Goal: Transaction & Acquisition: Purchase product/service

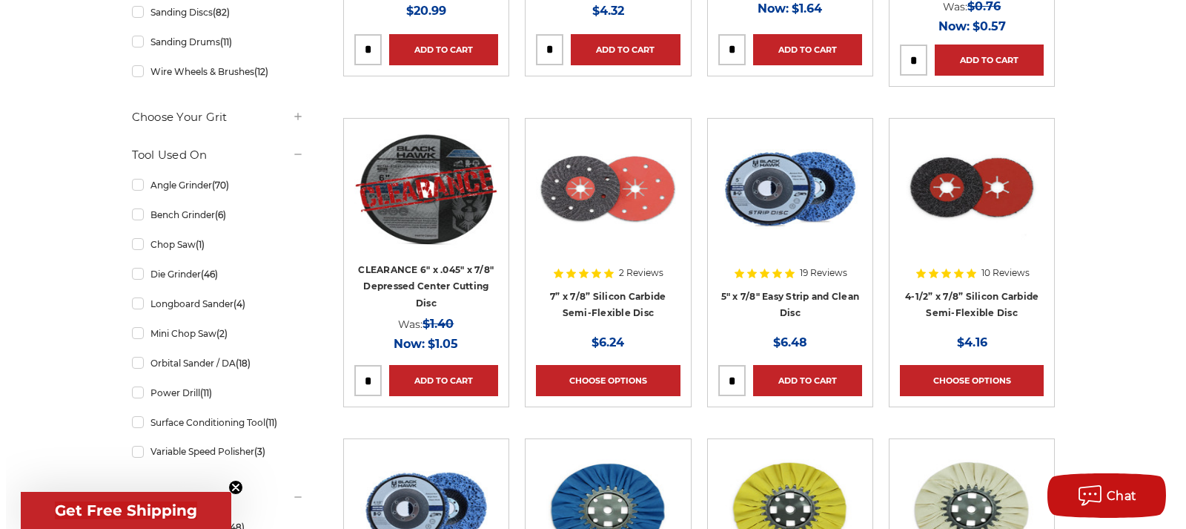
scroll to position [667, 0]
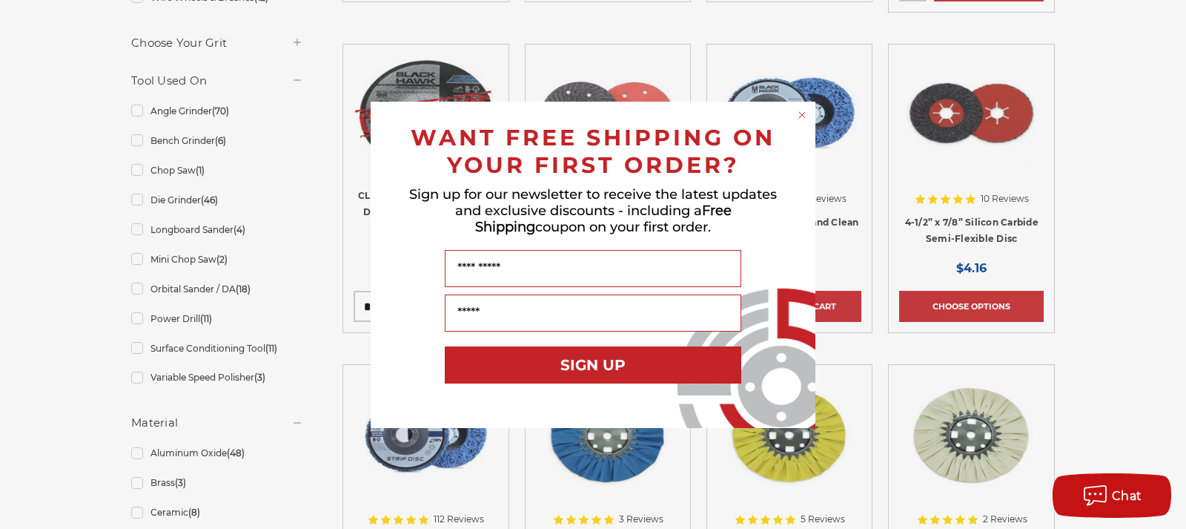
click at [801, 113] on circle "Close dialog" at bounding box center [802, 114] width 14 height 14
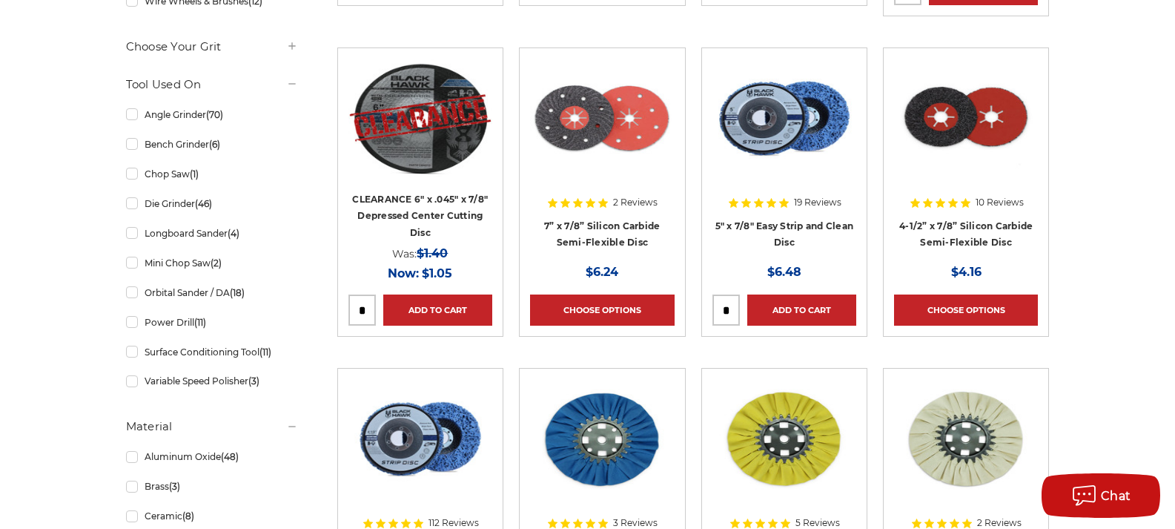
scroll to position [593, 0]
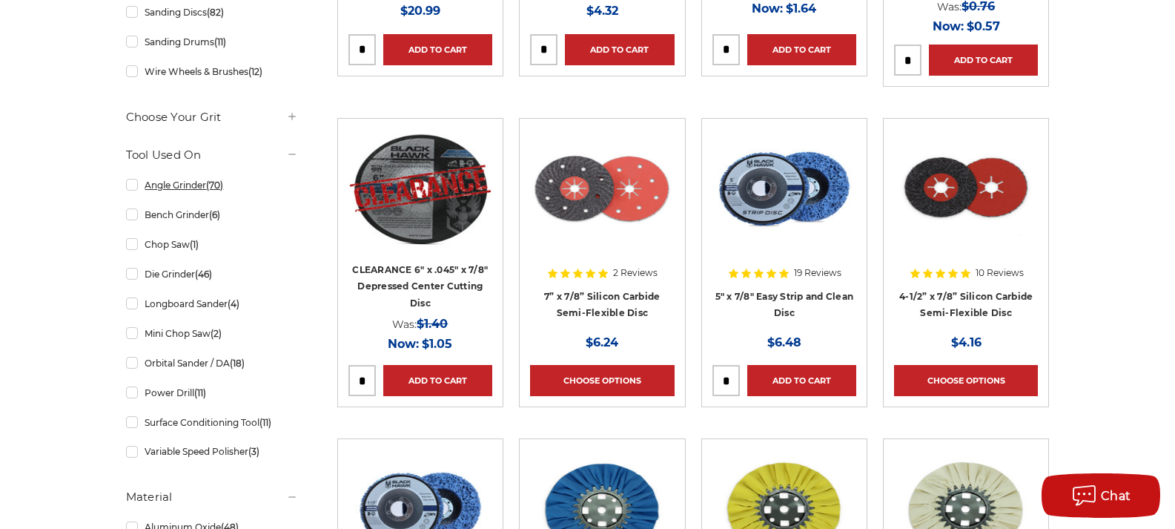
click at [195, 185] on link "Angle Grinder (70)" at bounding box center [212, 185] width 172 height 26
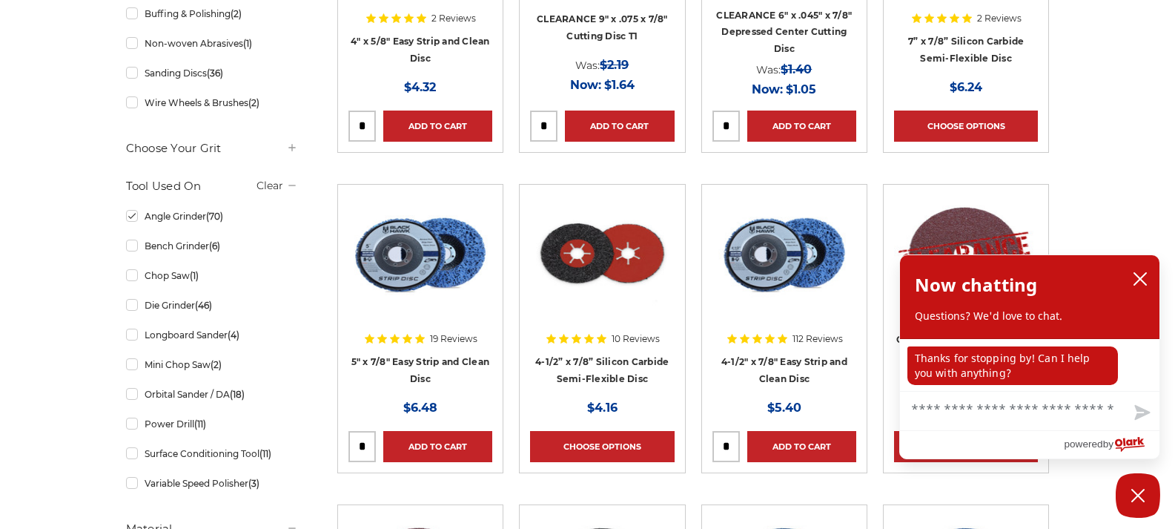
scroll to position [519, 0]
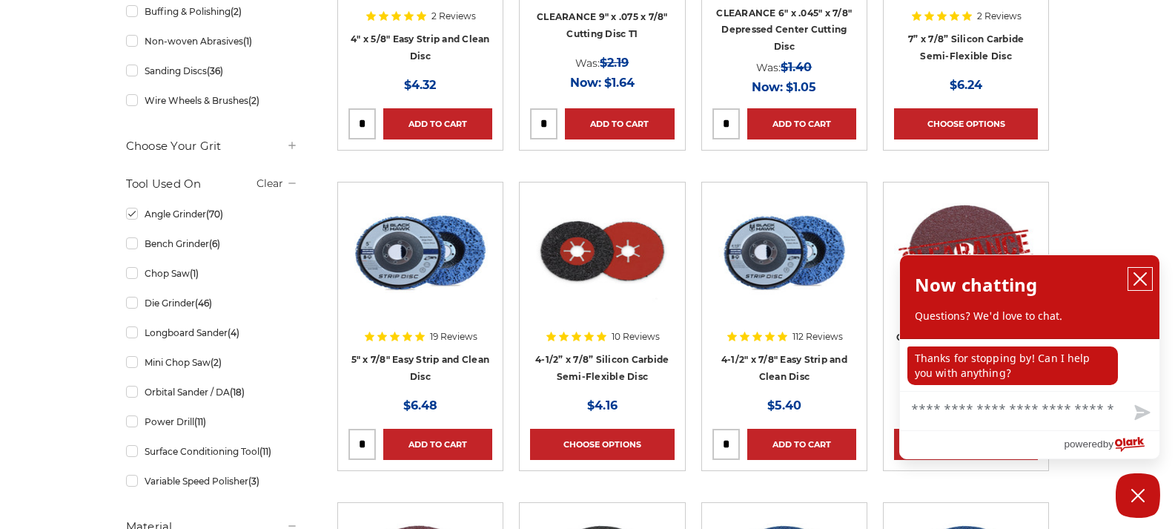
click at [1143, 280] on icon "close chatbox" at bounding box center [1140, 278] width 15 height 15
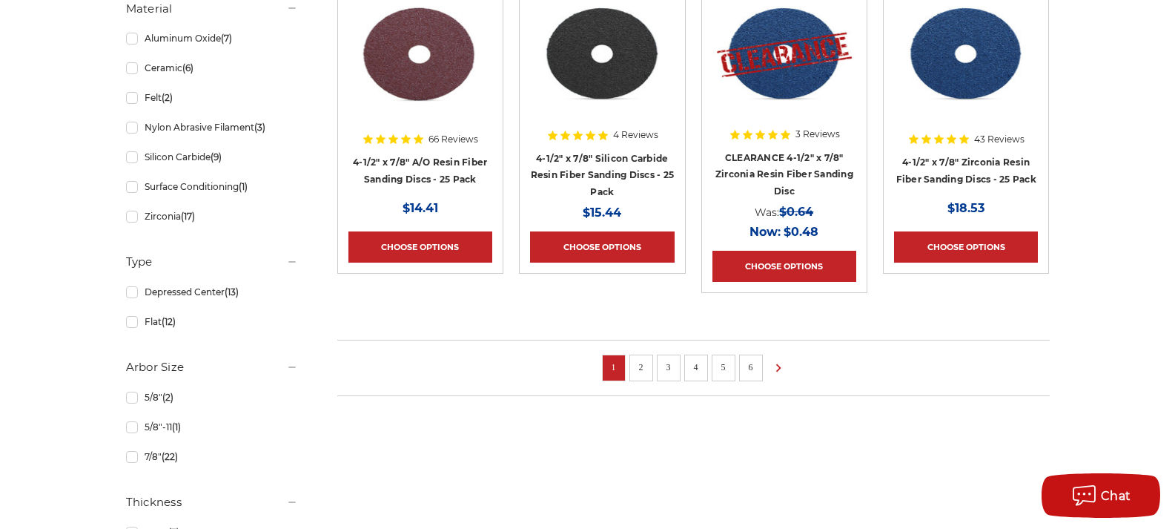
scroll to position [1038, 0]
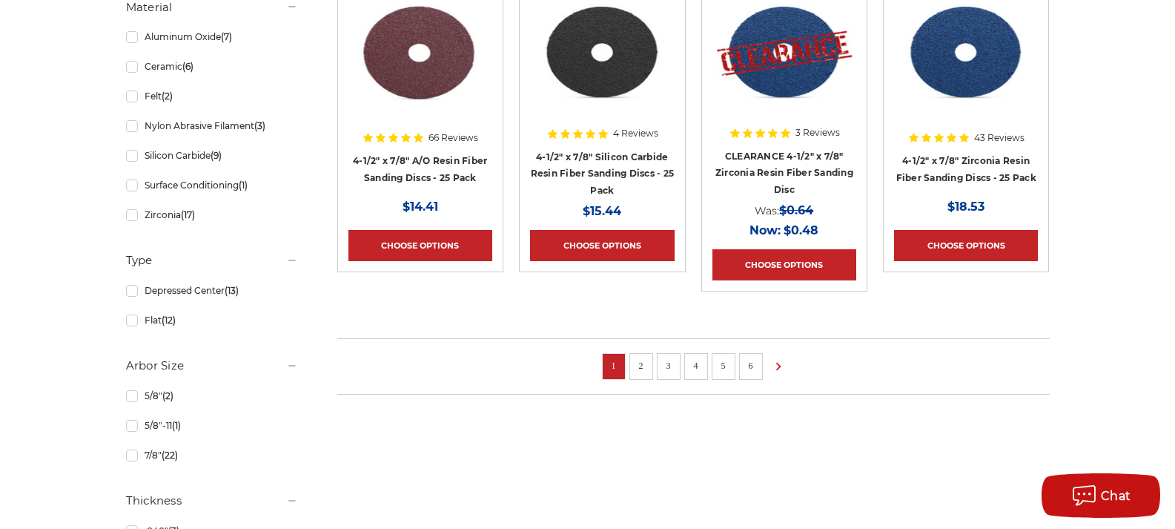
click at [642, 363] on link "2" at bounding box center [641, 365] width 15 height 16
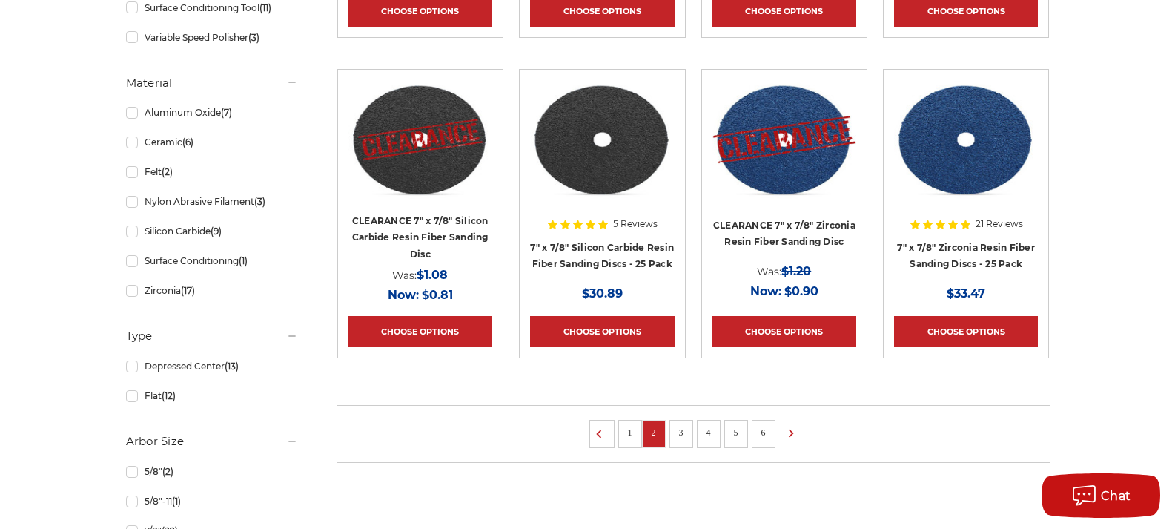
scroll to position [964, 0]
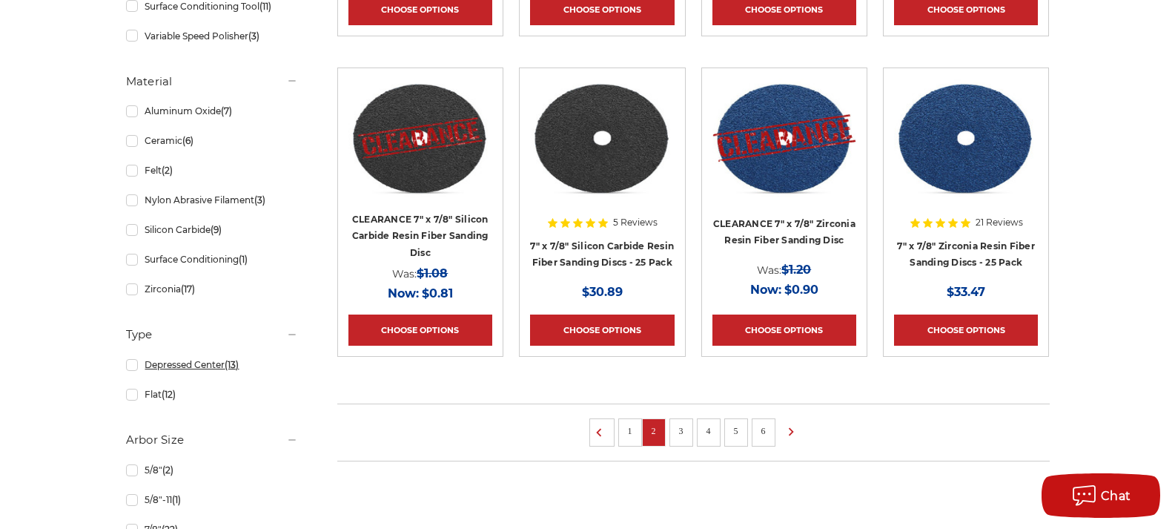
click at [210, 371] on link "Depressed Center (13)" at bounding box center [212, 364] width 172 height 26
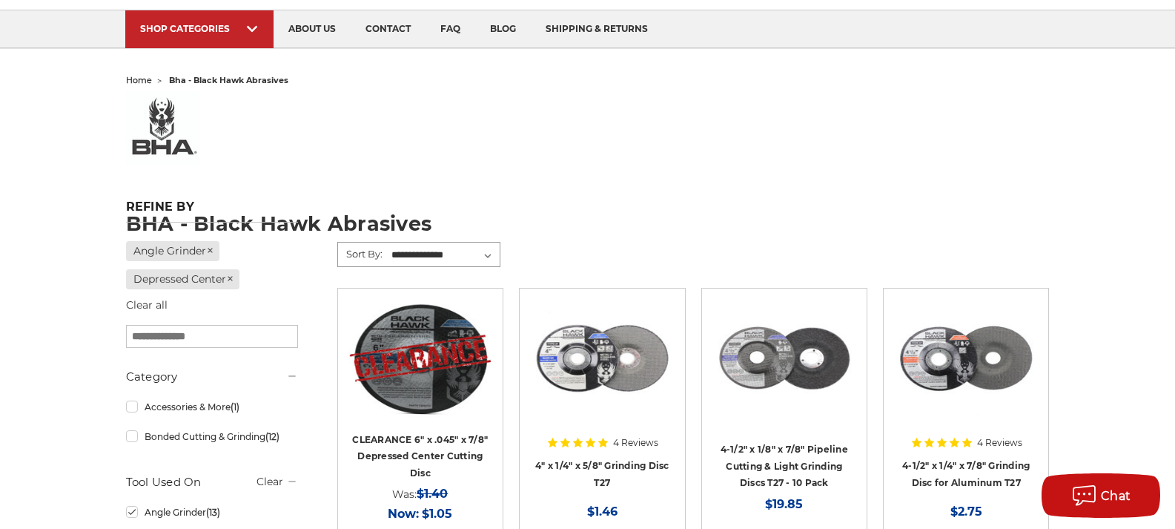
scroll to position [148, 0]
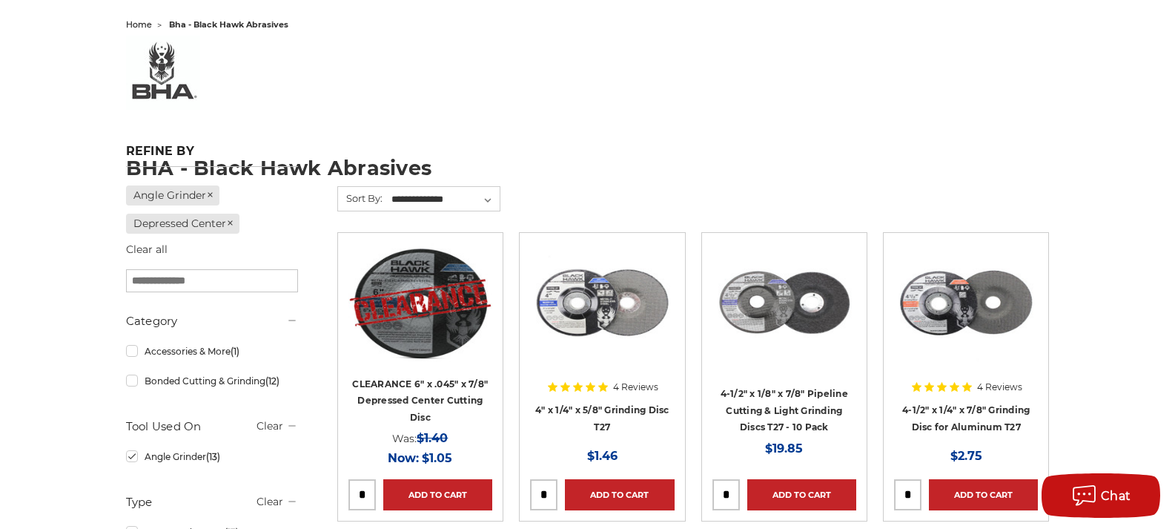
click at [388, 397] on div at bounding box center [420, 338] width 144 height 190
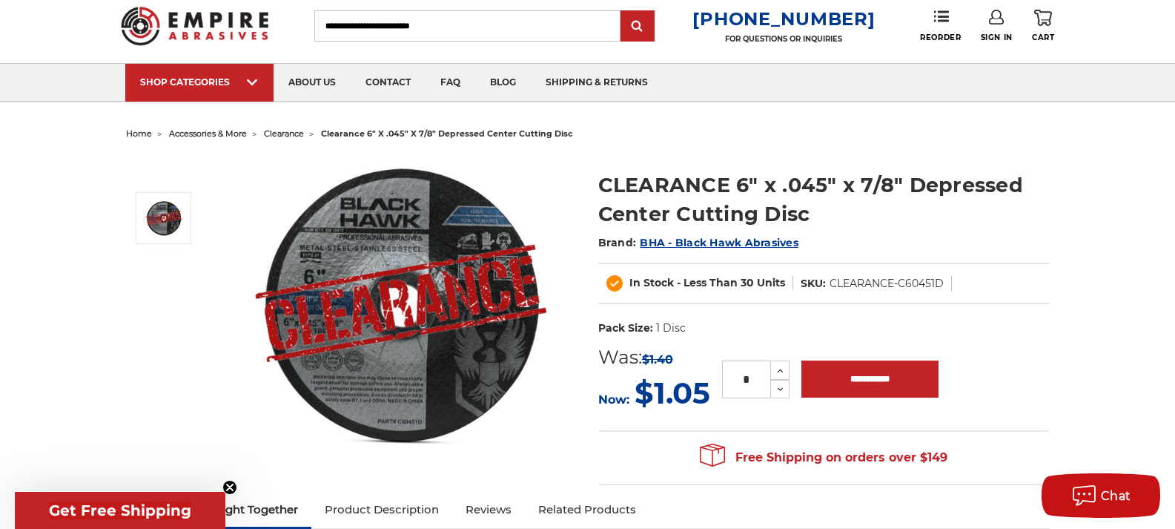
scroll to position [74, 0]
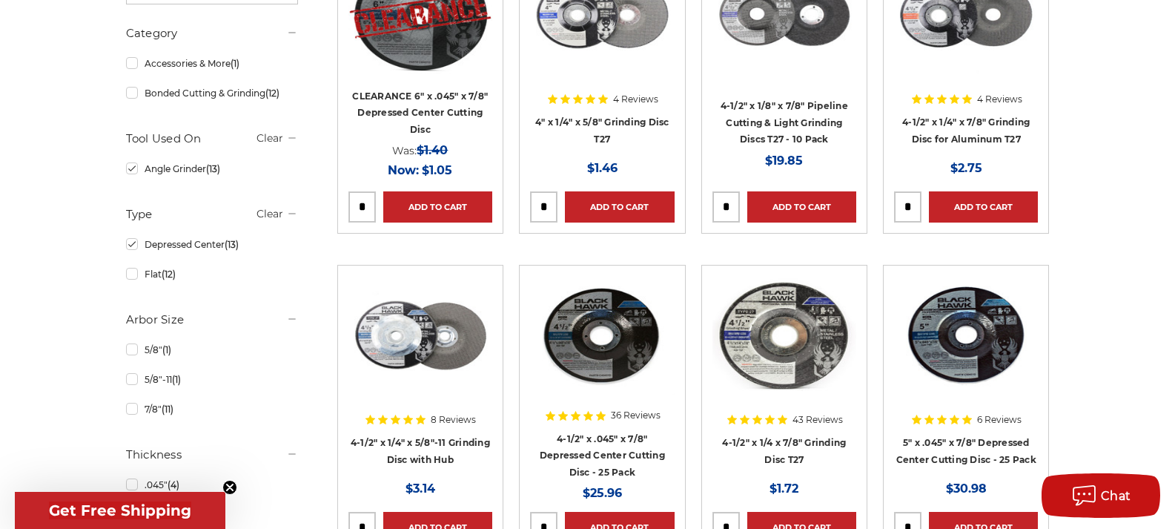
scroll to position [445, 0]
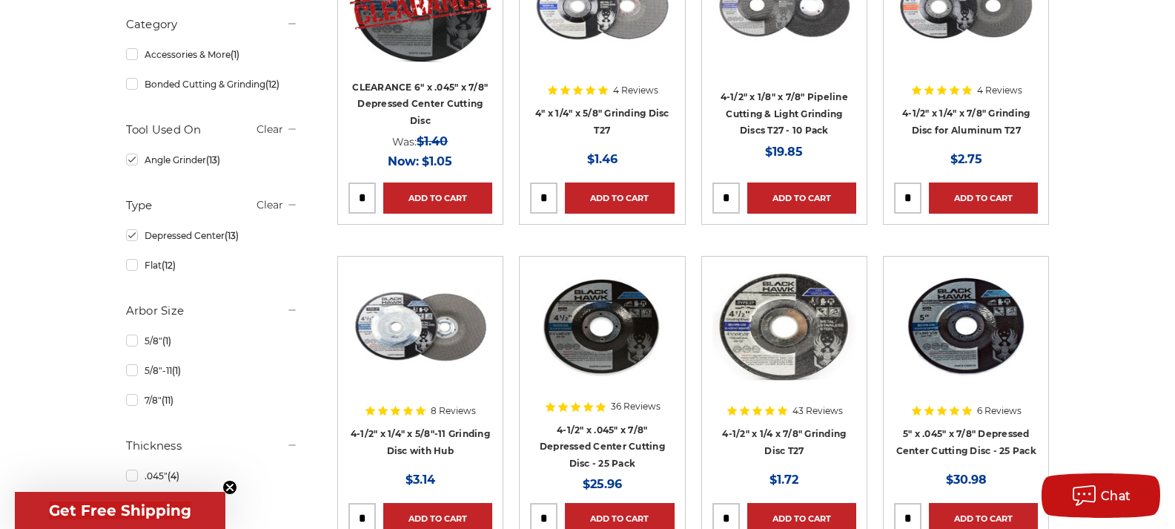
click at [632, 407] on div at bounding box center [602, 362] width 144 height 190
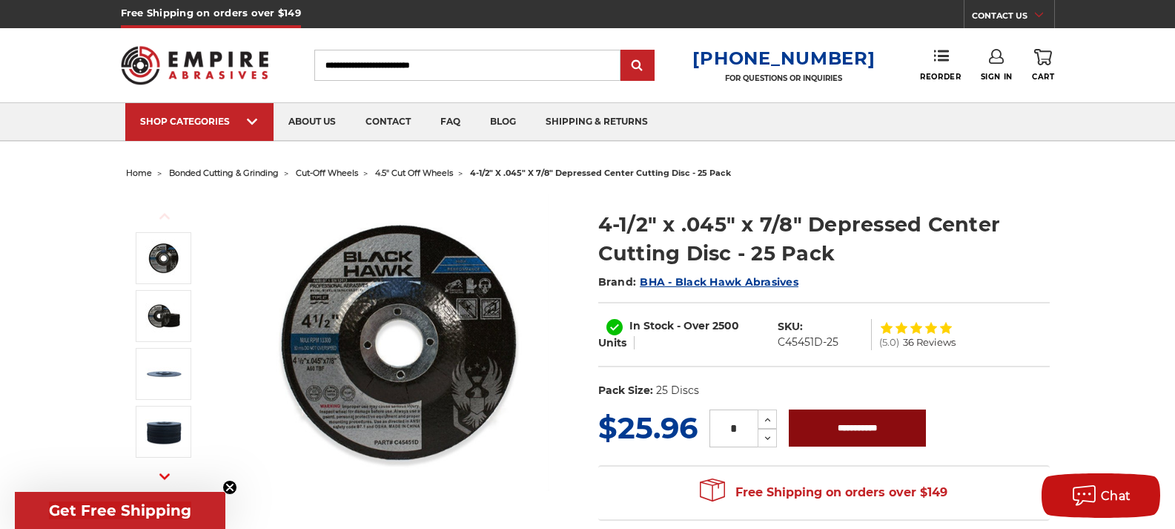
click at [858, 426] on input "**********" at bounding box center [857, 427] width 137 height 37
type input "**********"
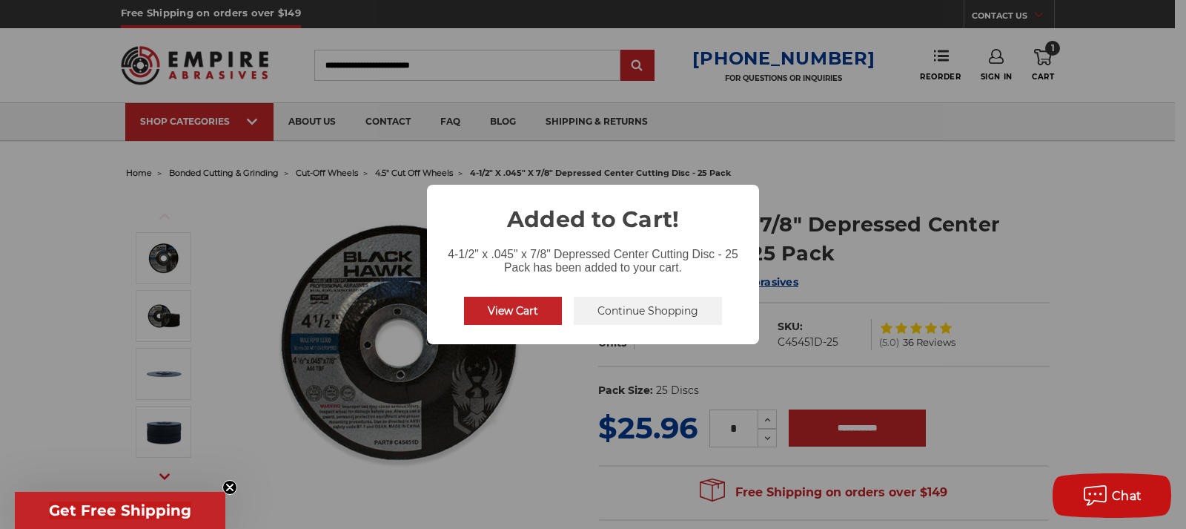
click at [604, 314] on button "Continue Shopping" at bounding box center [648, 311] width 148 height 28
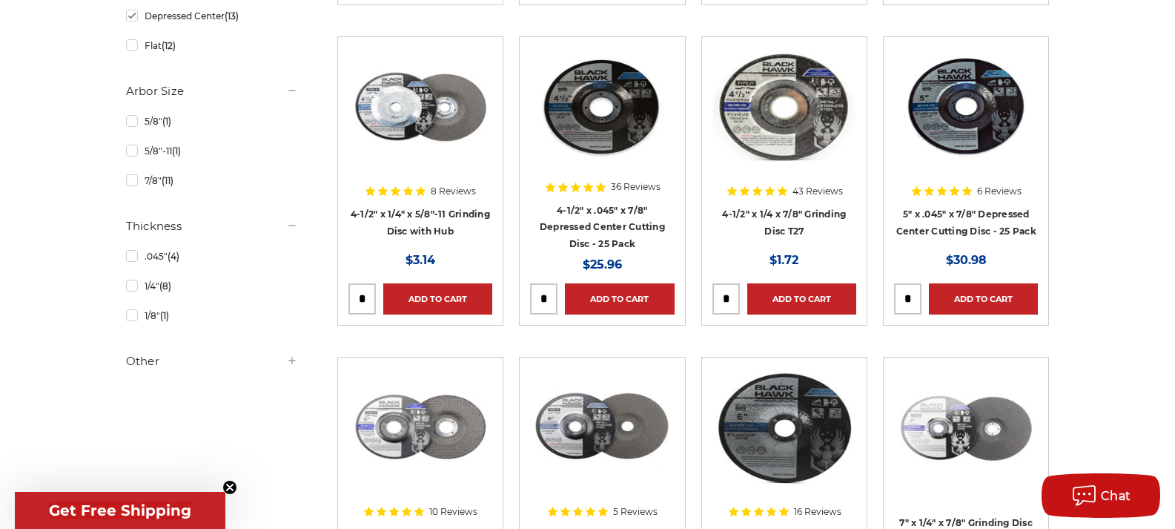
scroll to position [445, 0]
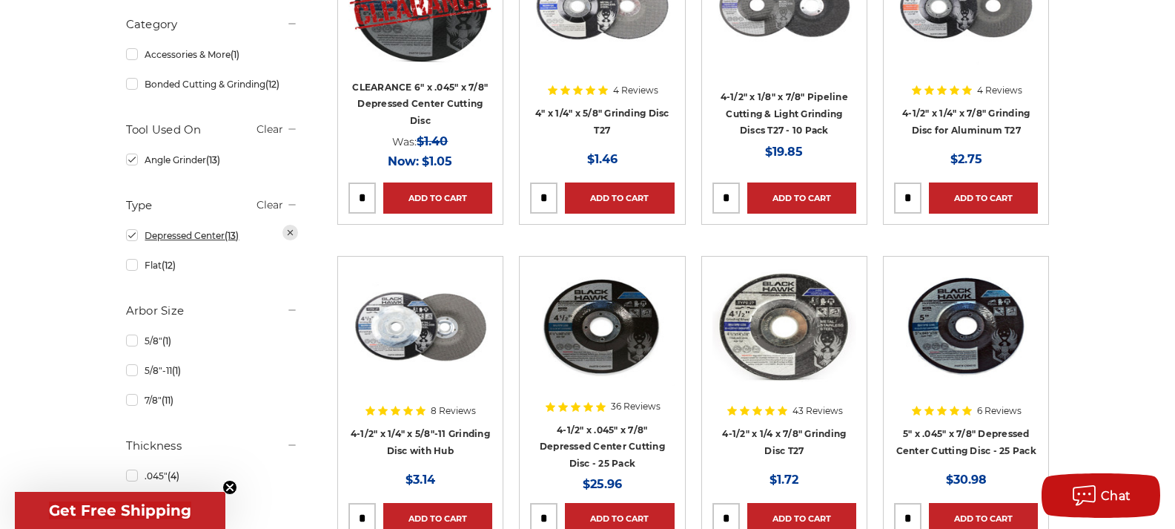
click at [133, 240] on link "Depressed Center (13)" at bounding box center [212, 235] width 172 height 26
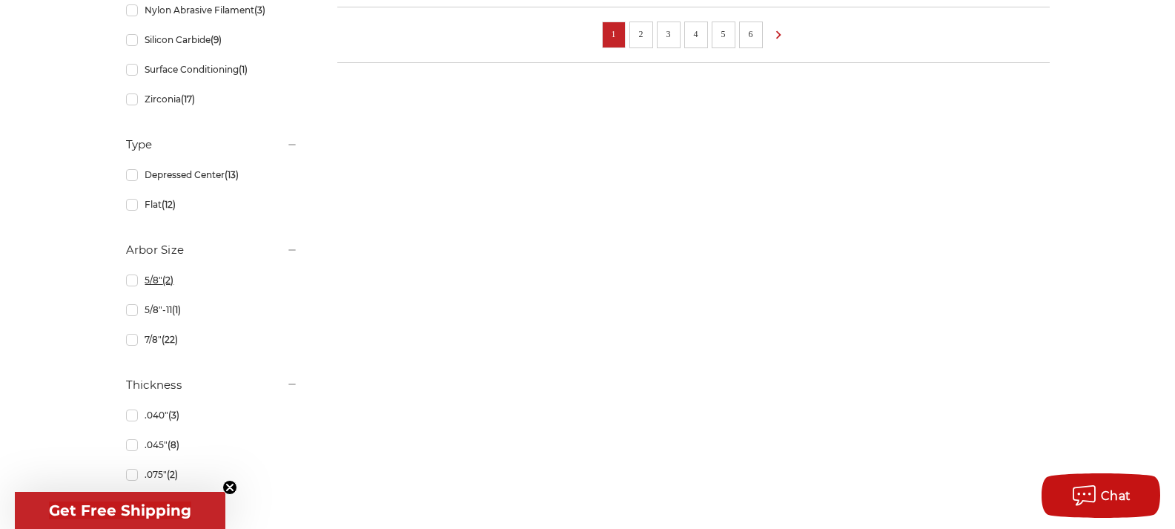
scroll to position [1408, 0]
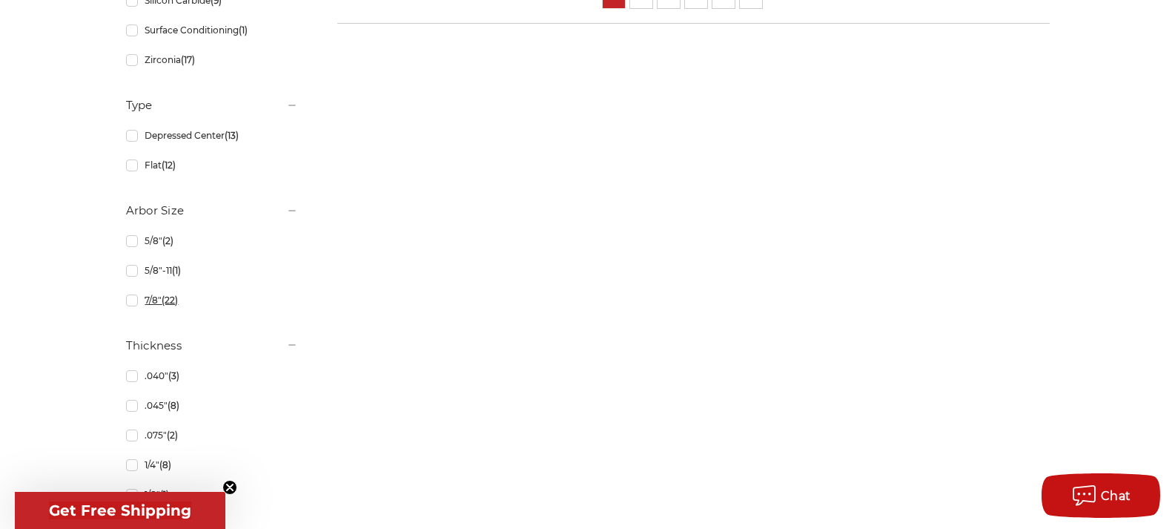
click at [165, 298] on span "(22)" at bounding box center [170, 299] width 16 height 11
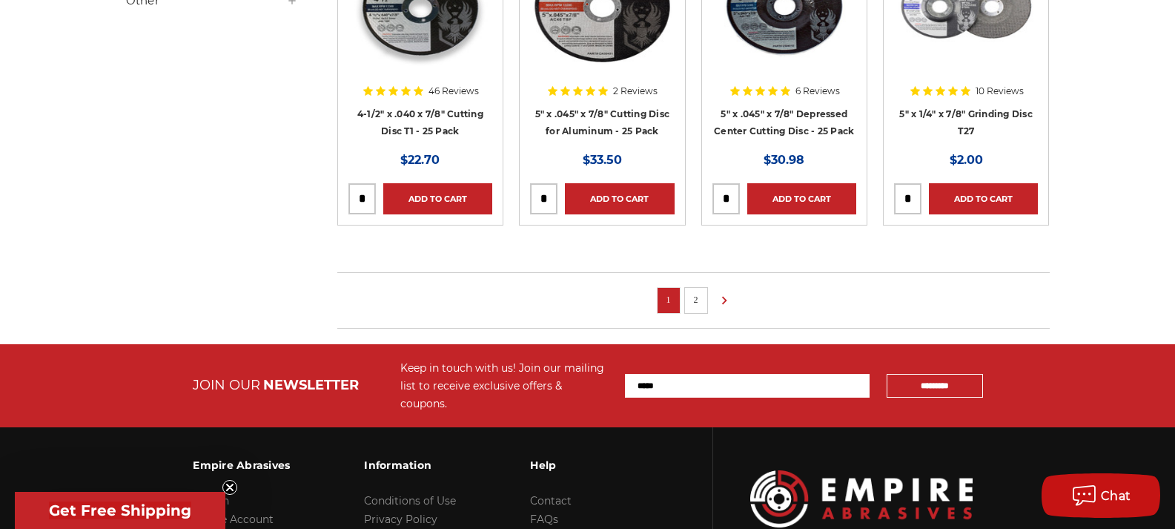
scroll to position [1083, 0]
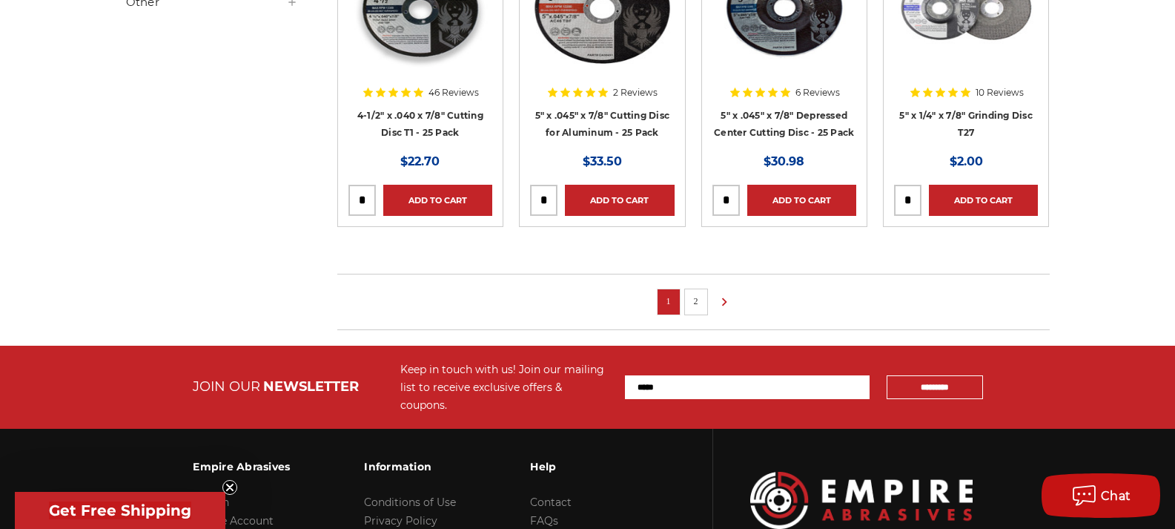
click at [698, 308] on li "2" at bounding box center [696, 301] width 24 height 27
click at [692, 297] on link "2" at bounding box center [696, 301] width 15 height 16
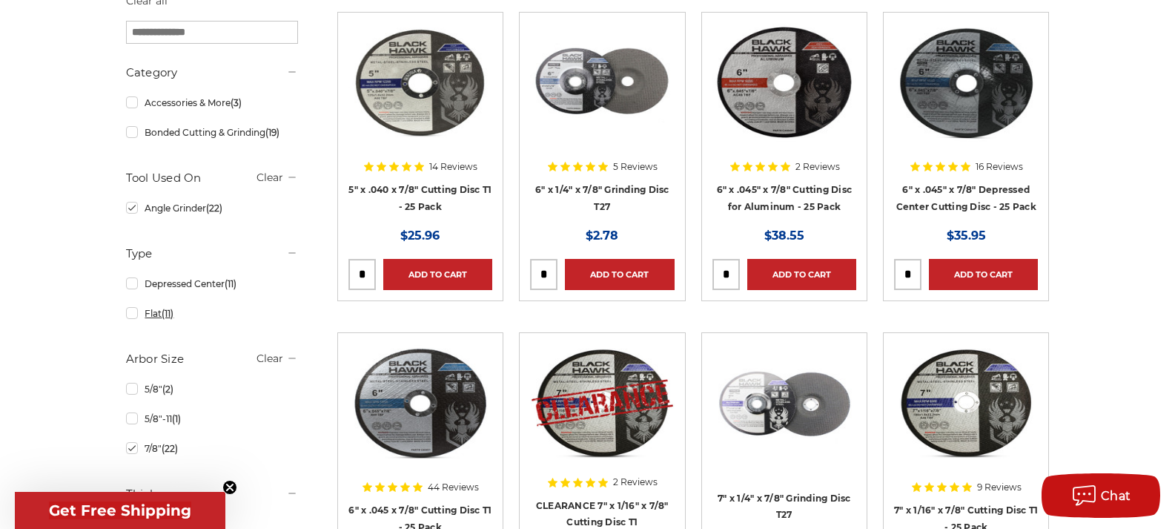
scroll to position [297, 0]
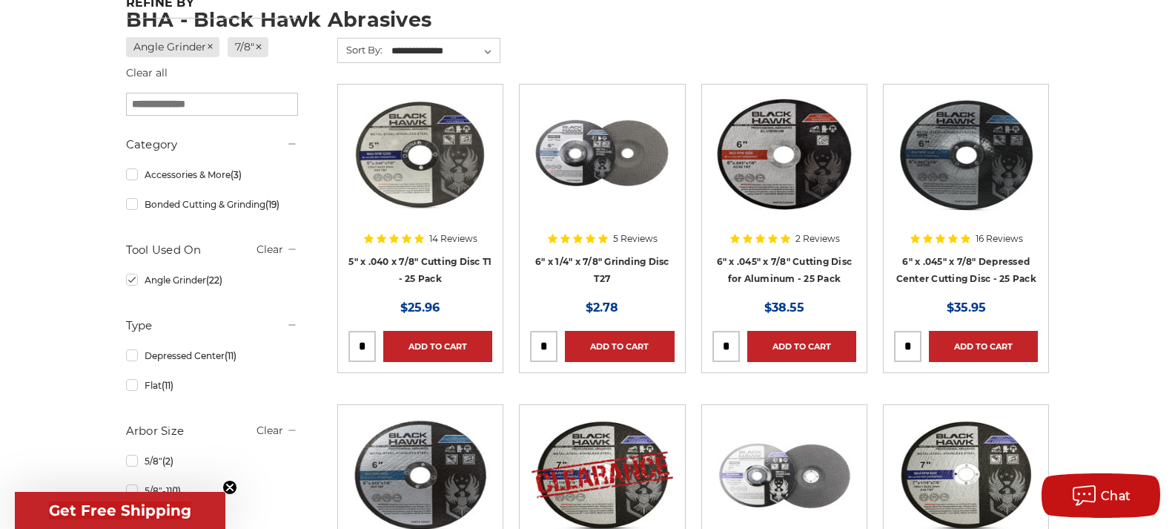
click at [219, 110] on input "search" at bounding box center [212, 104] width 172 height 23
type input "**********"
click at [211, 101] on input "**********" at bounding box center [212, 104] width 172 height 23
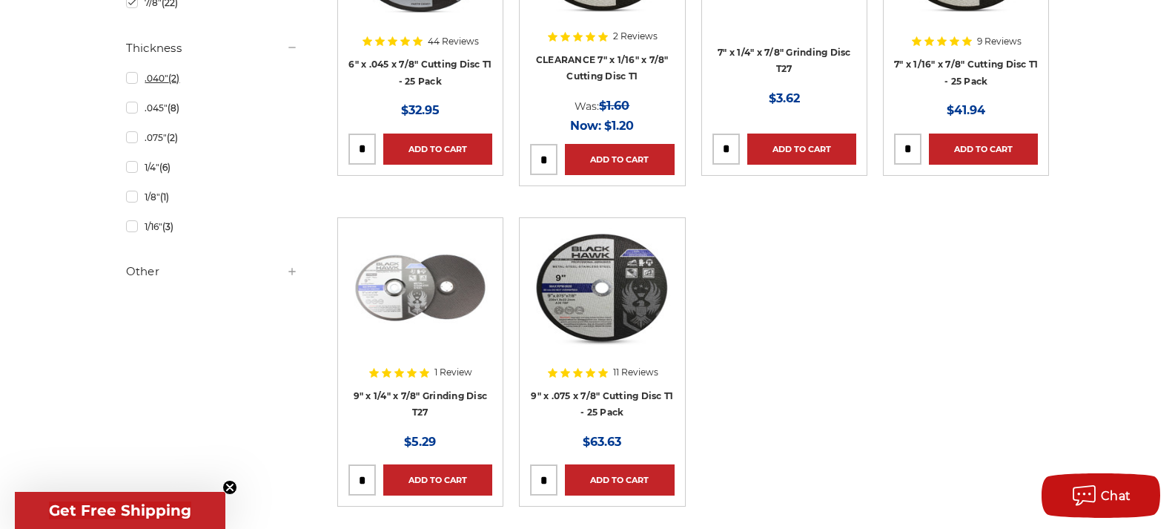
scroll to position [815, 0]
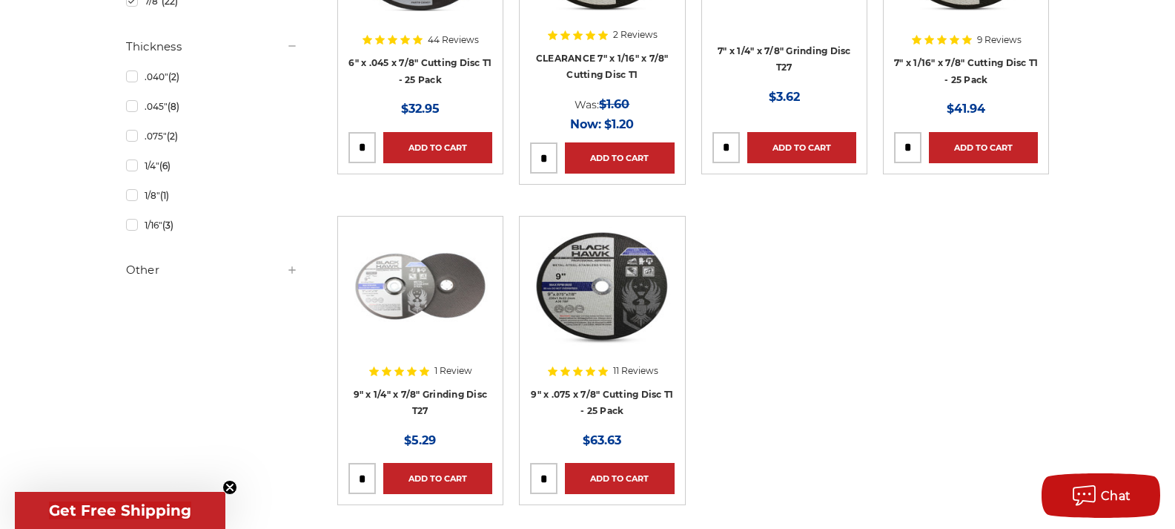
click at [159, 268] on h5 "Other" at bounding box center [212, 270] width 172 height 18
click at [150, 328] on link "In Stock (22)" at bounding box center [212, 330] width 172 height 26
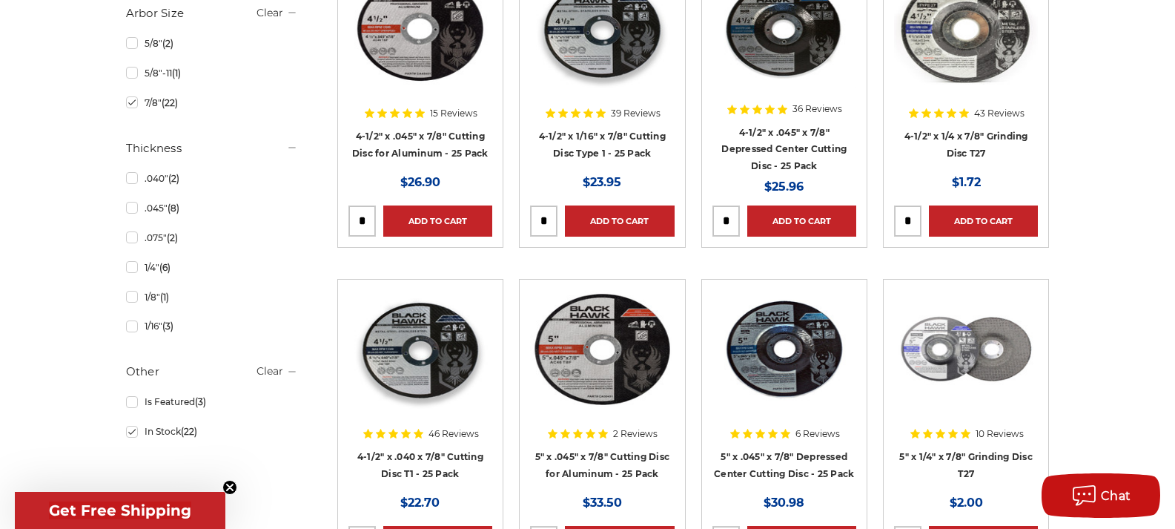
scroll to position [741, 0]
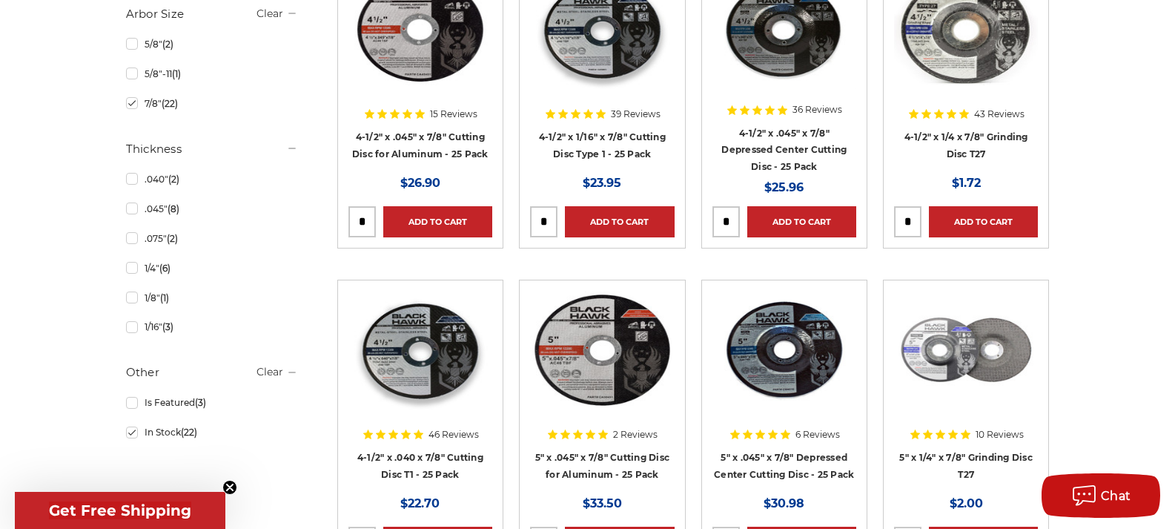
click at [954, 135] on div at bounding box center [966, 65] width 144 height 190
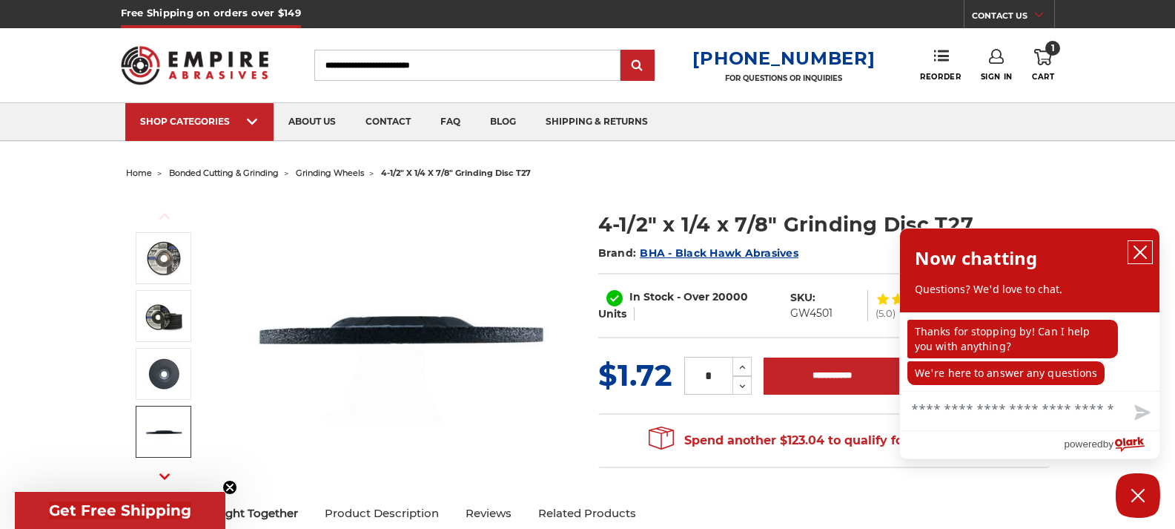
click at [1135, 250] on icon "close chatbox" at bounding box center [1140, 252] width 15 height 15
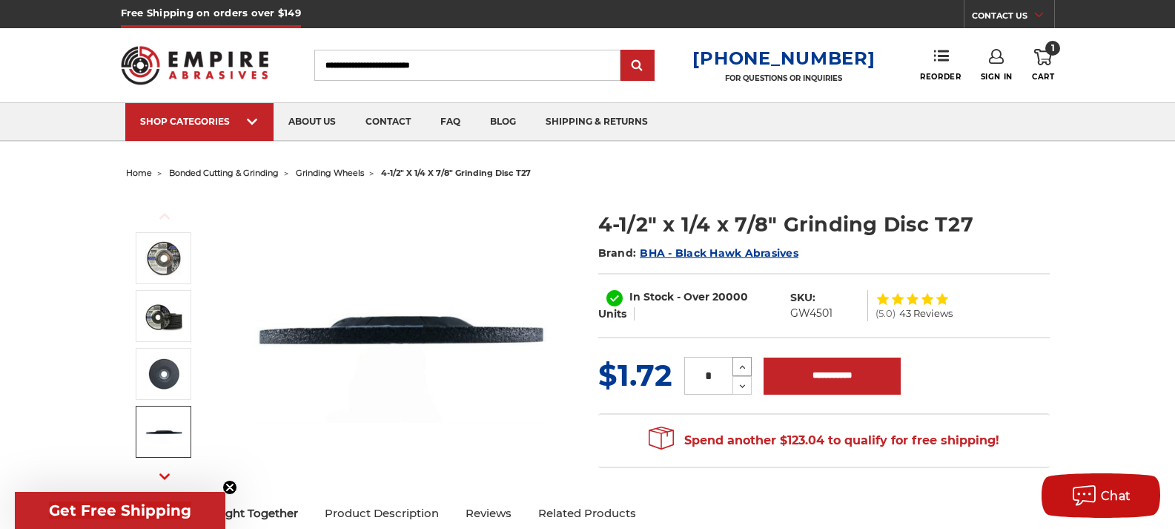
click at [739, 368] on icon at bounding box center [742, 366] width 11 height 13
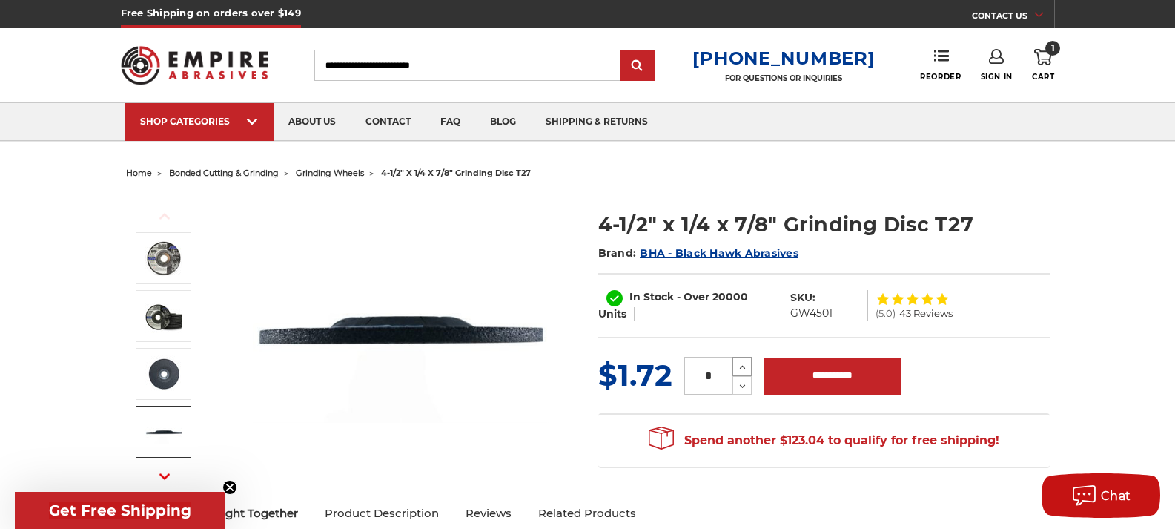
click at [739, 368] on icon at bounding box center [742, 366] width 11 height 13
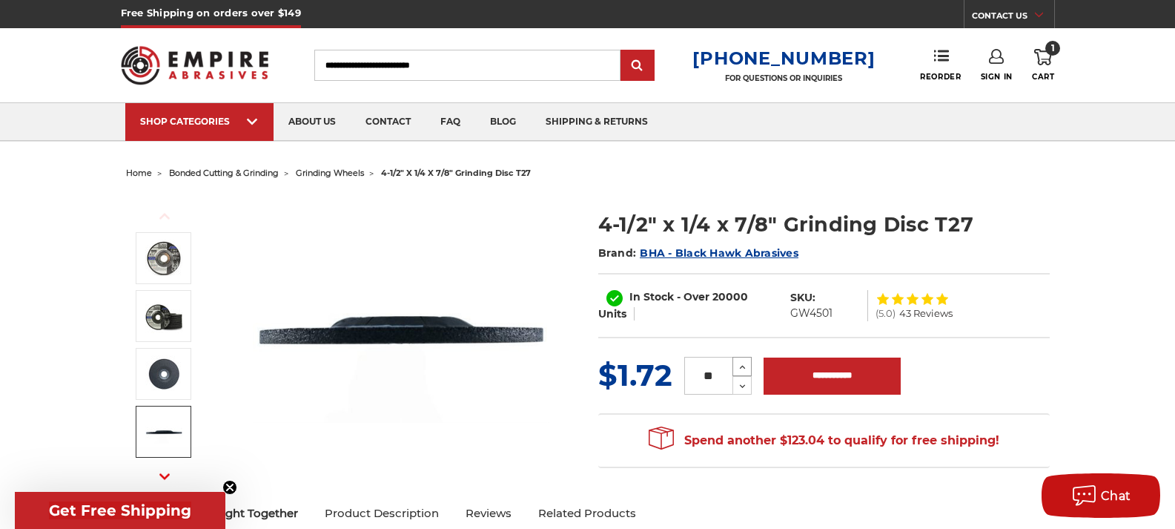
click at [739, 368] on icon at bounding box center [742, 366] width 11 height 13
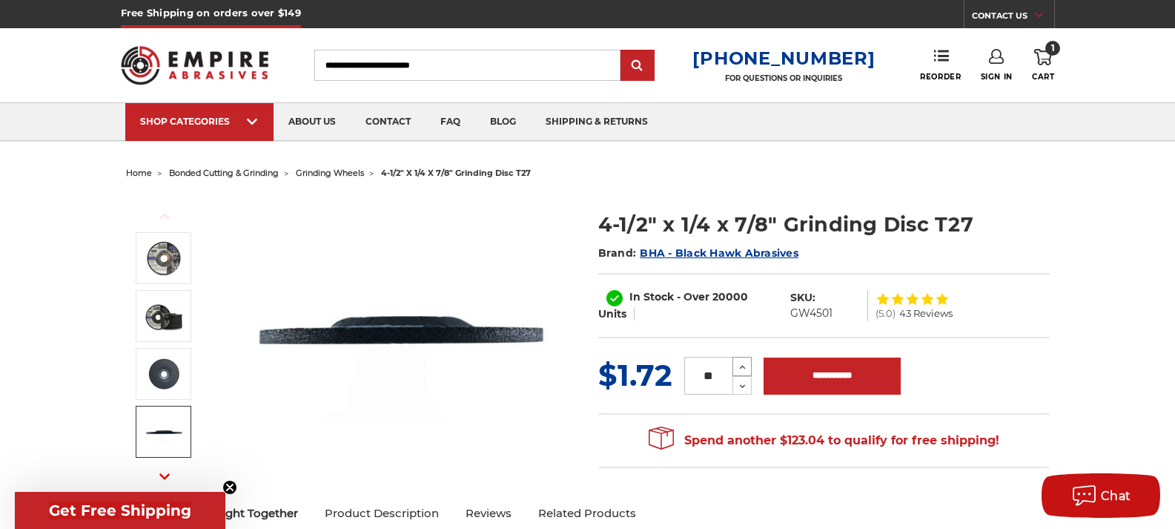
click at [739, 368] on icon at bounding box center [742, 366] width 11 height 13
type input "**"
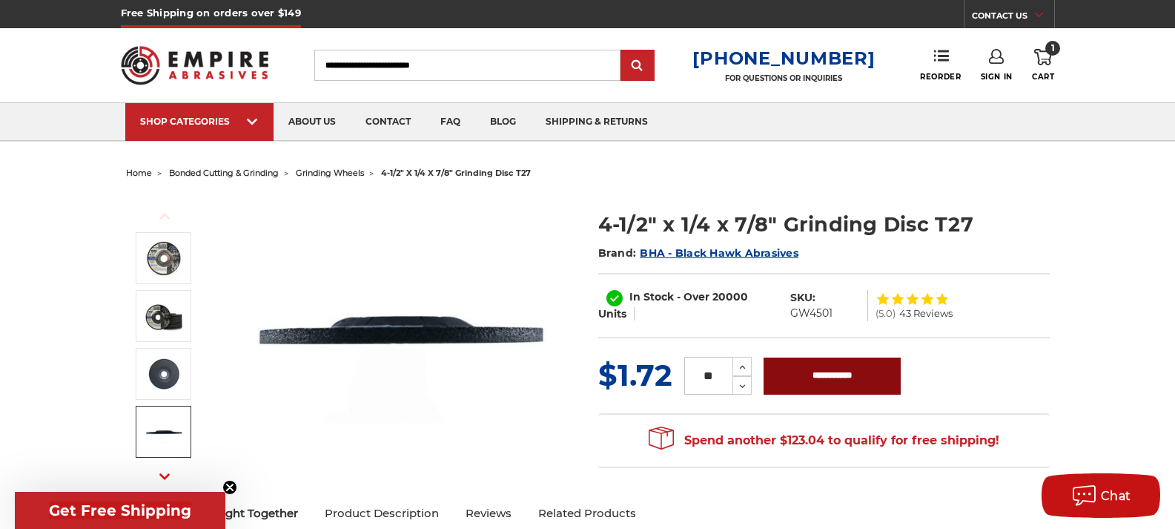
click at [817, 368] on input "**********" at bounding box center [832, 375] width 137 height 37
type input "**********"
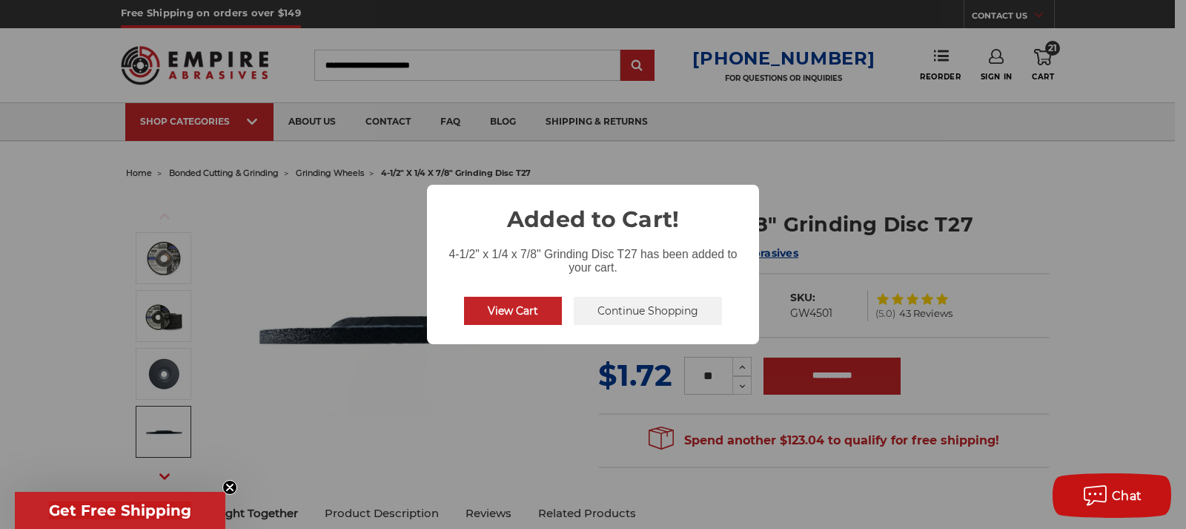
click at [627, 316] on button "Continue Shopping" at bounding box center [648, 311] width 148 height 28
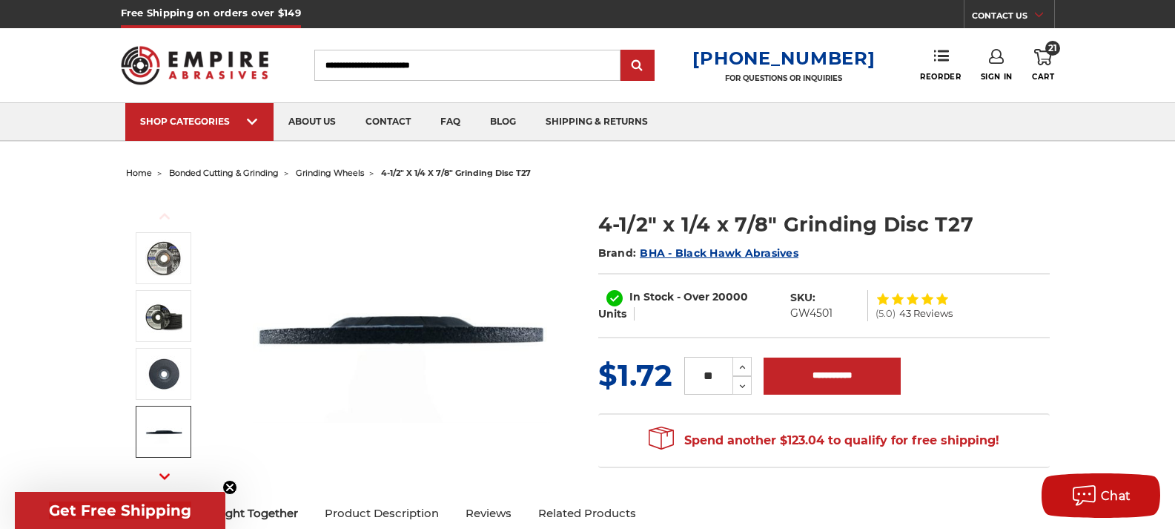
click at [1047, 59] on icon at bounding box center [1043, 57] width 18 height 16
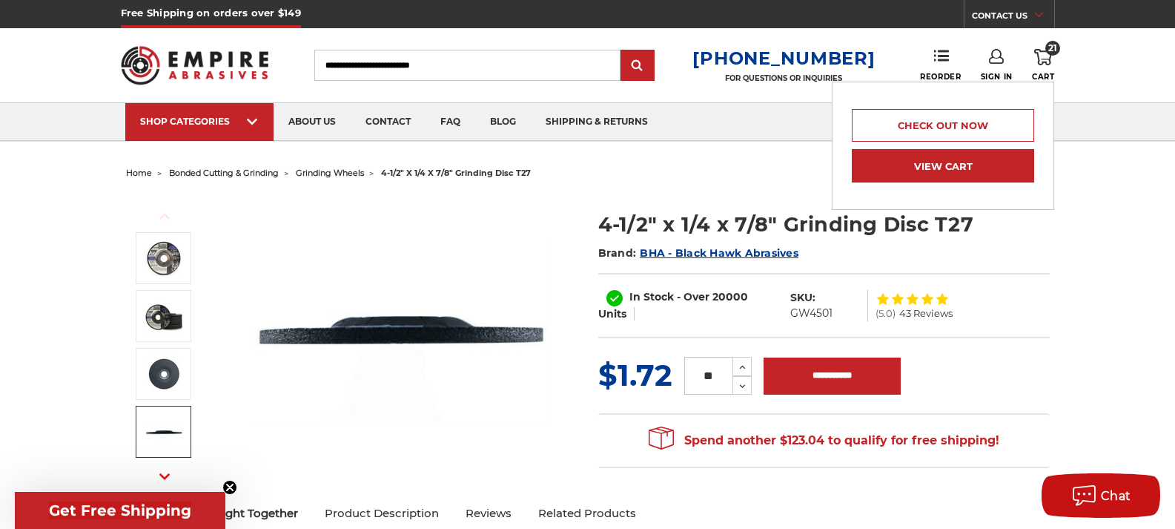
click at [980, 169] on link "View Cart" at bounding box center [943, 165] width 182 height 33
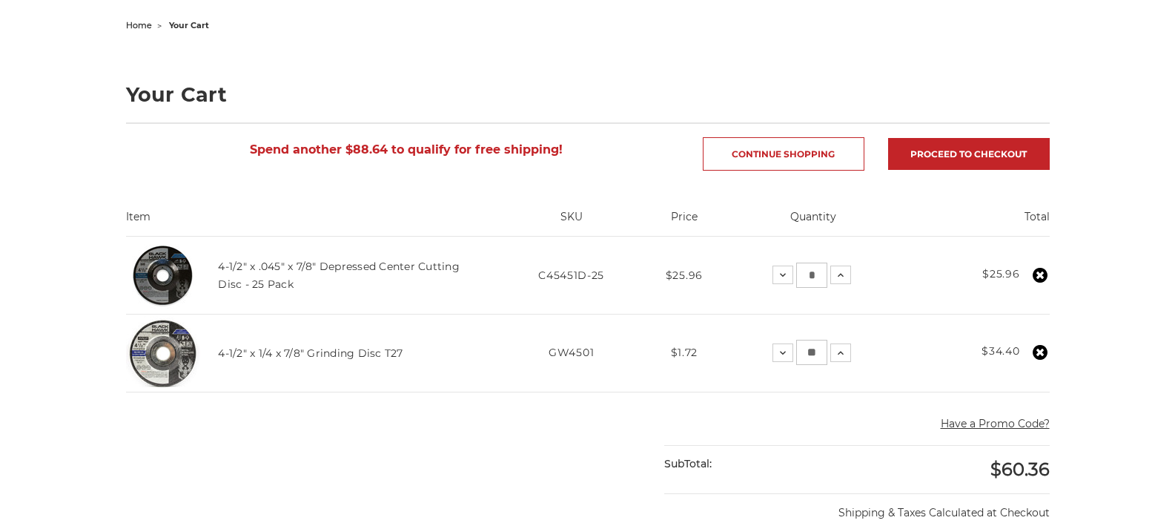
scroll to position [148, 0]
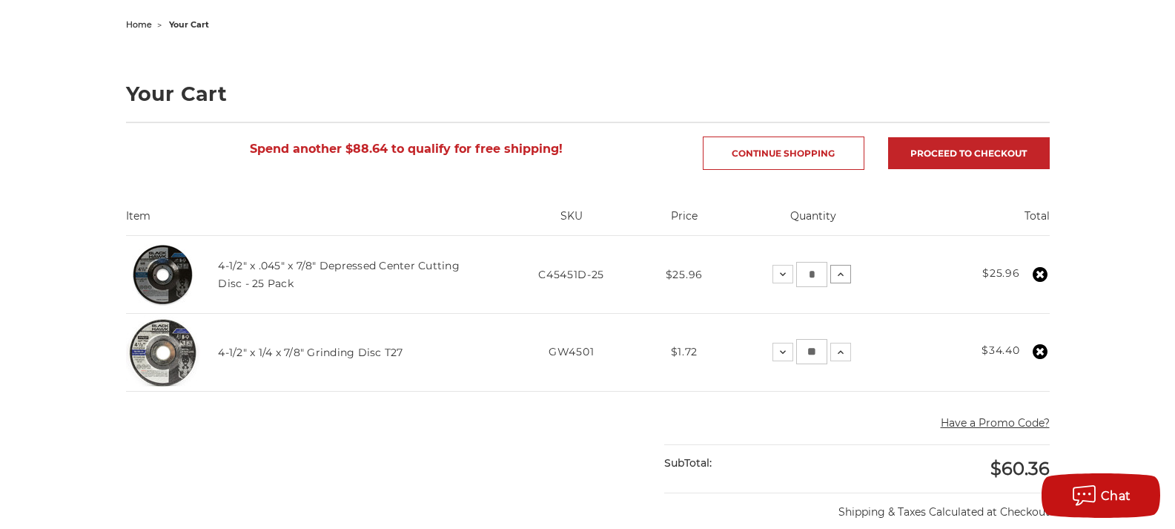
click at [838, 272] on icon at bounding box center [841, 274] width 12 height 12
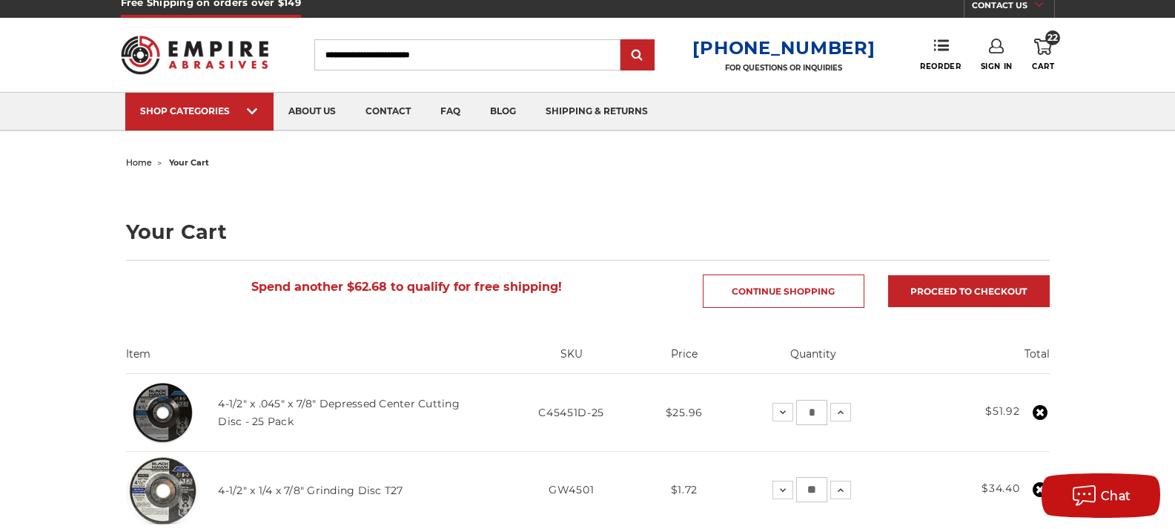
scroll to position [0, 0]
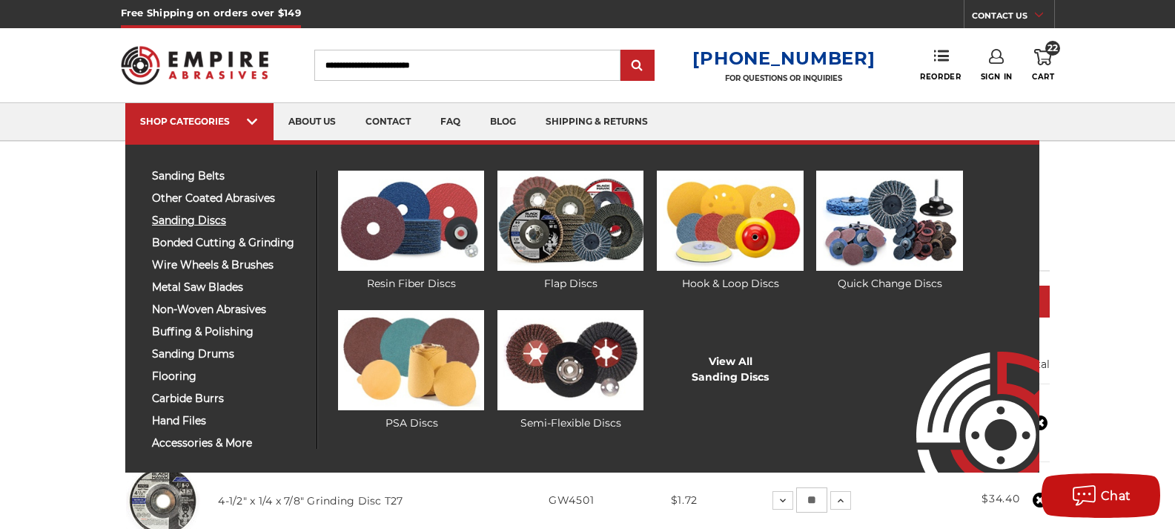
click at [208, 222] on span "sanding discs" at bounding box center [228, 220] width 153 height 11
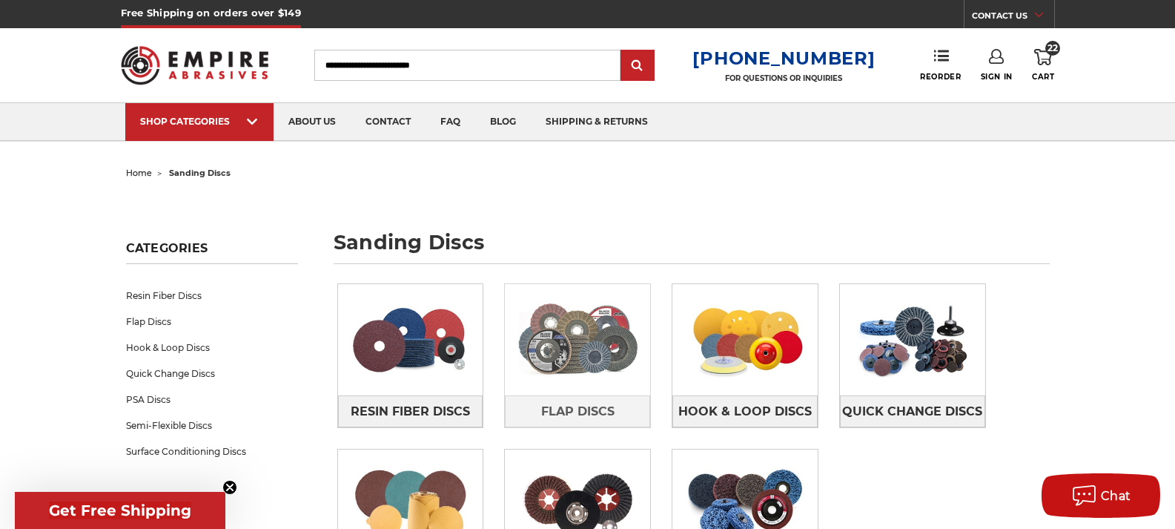
click at [567, 351] on img at bounding box center [577, 339] width 145 height 102
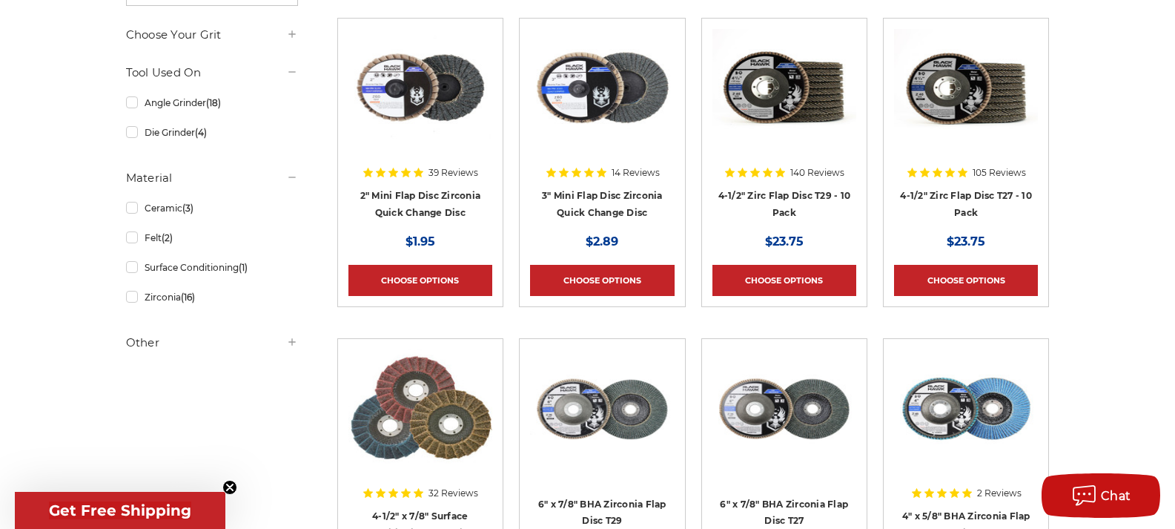
scroll to position [371, 0]
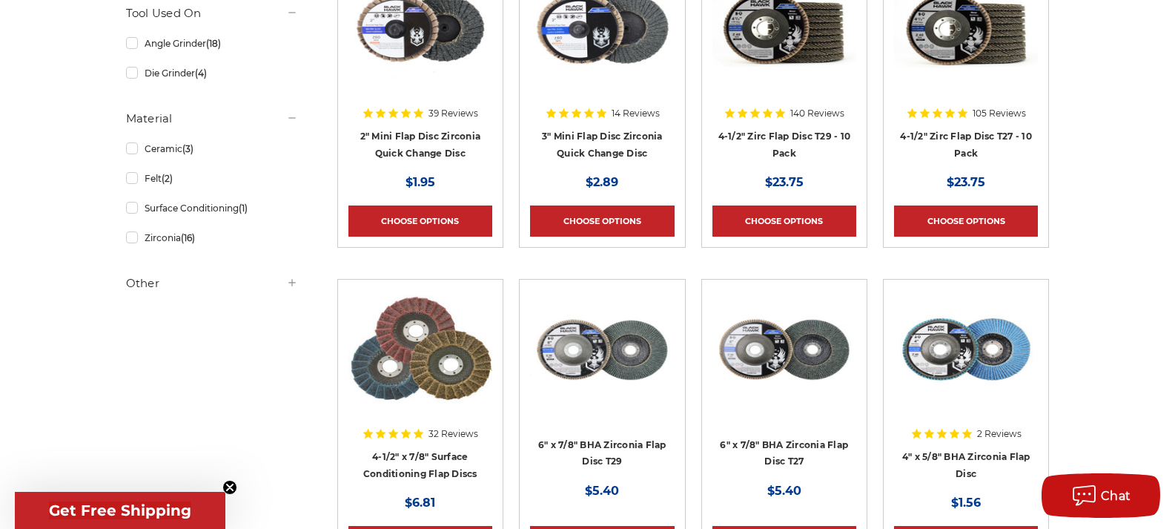
click at [786, 136] on div at bounding box center [784, 65] width 144 height 190
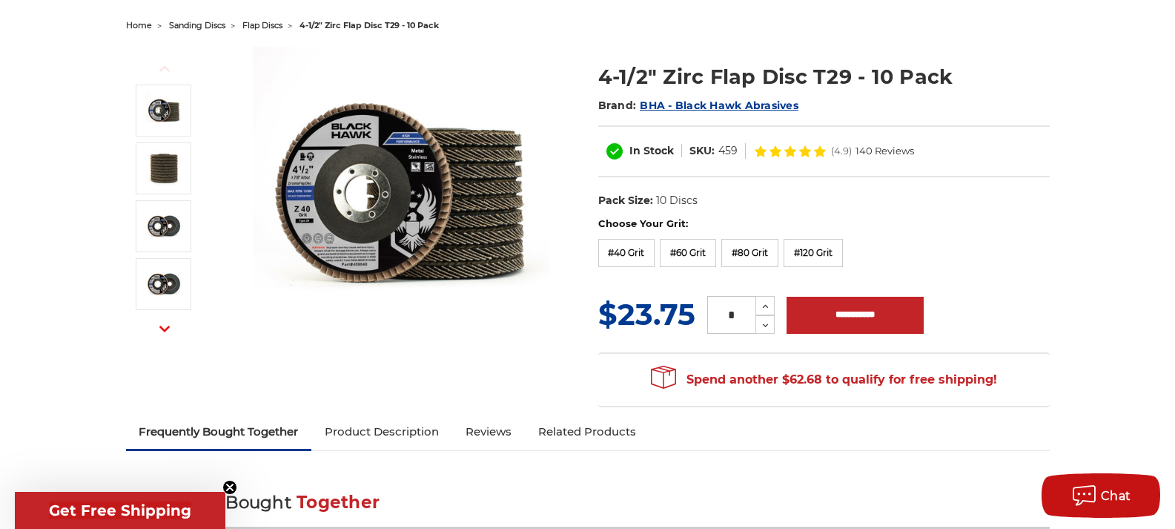
scroll to position [148, 0]
click at [763, 301] on icon at bounding box center [765, 305] width 11 height 13
type input "*"
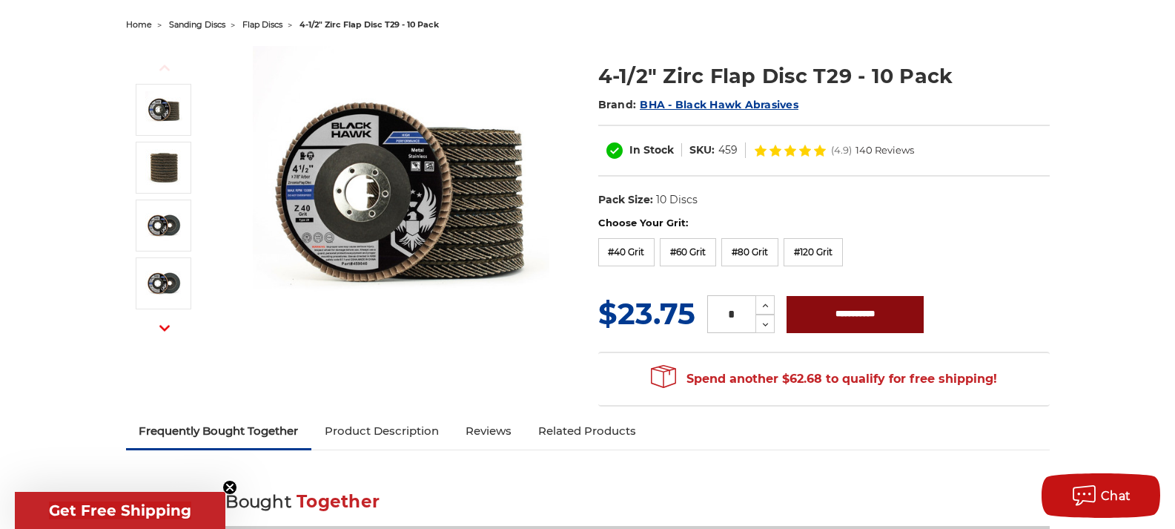
click at [898, 320] on input "**********" at bounding box center [855, 314] width 137 height 37
click at [550, 314] on div "Previous Next" at bounding box center [351, 194] width 451 height 297
click at [614, 257] on label "#40 Grit" at bounding box center [626, 252] width 57 height 28
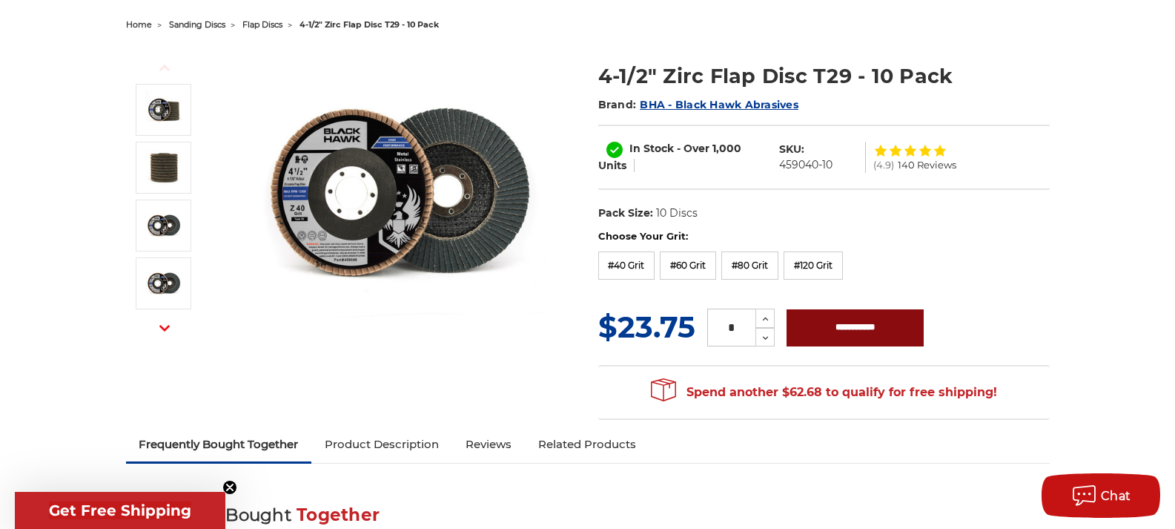
click at [850, 327] on input "**********" at bounding box center [855, 327] width 137 height 37
type input "**********"
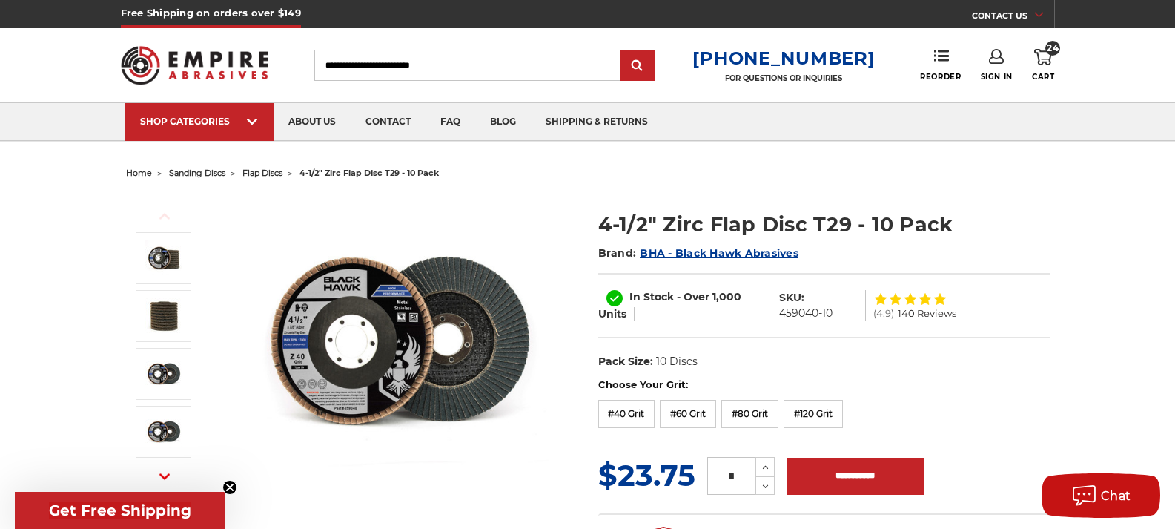
click at [1054, 49] on span "24" at bounding box center [1052, 48] width 15 height 15
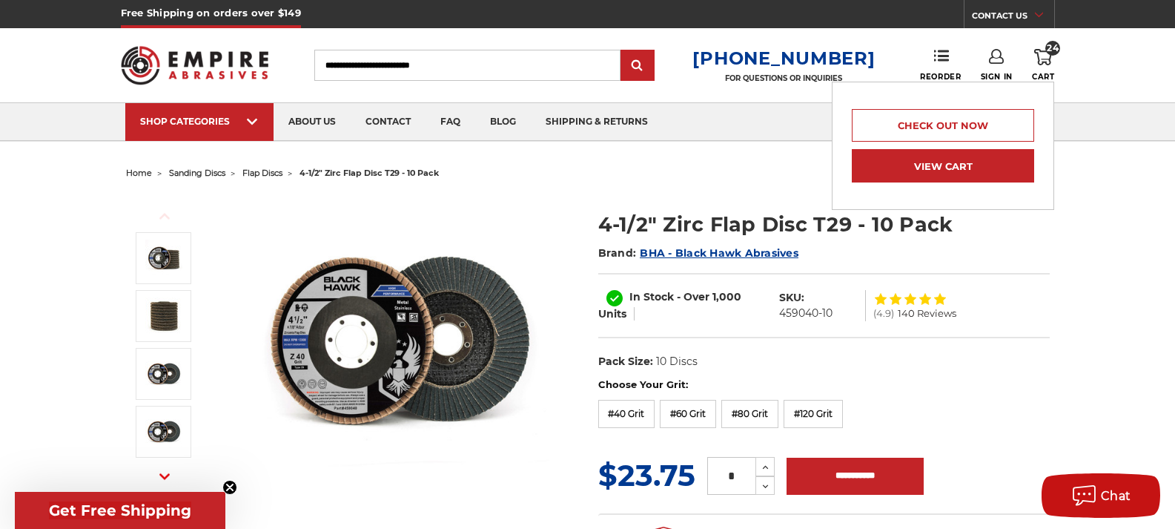
click at [973, 160] on link "View Cart" at bounding box center [943, 165] width 182 height 33
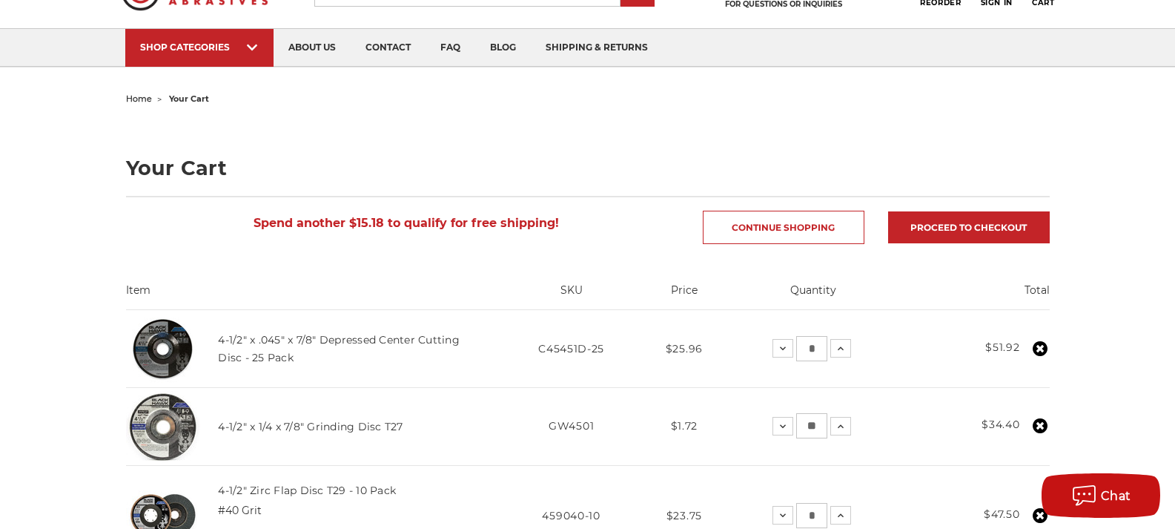
scroll to position [297, 0]
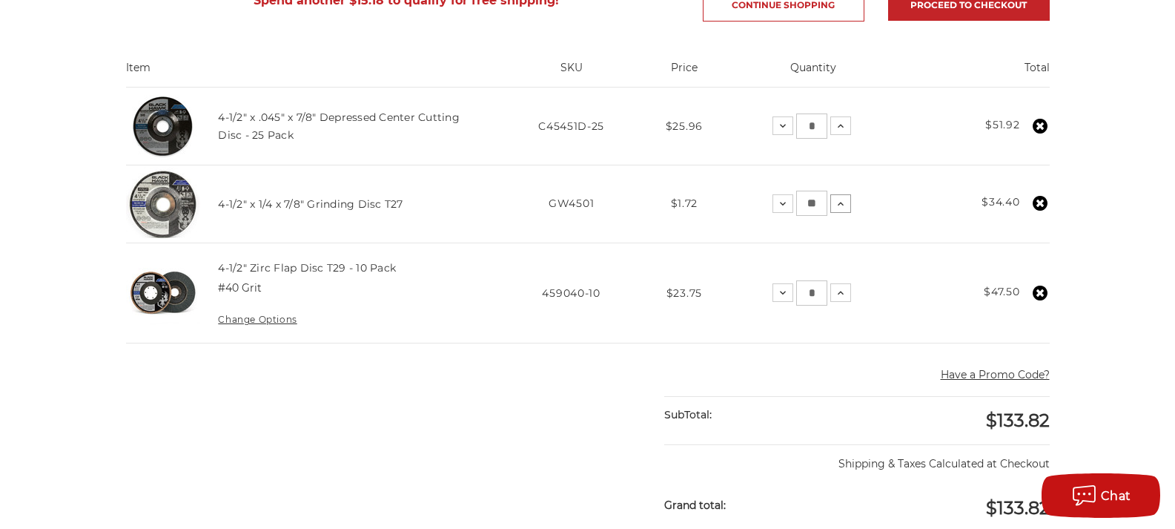
click at [838, 208] on icon at bounding box center [841, 204] width 12 height 12
click at [838, 208] on main "home your cart Your Cart Spend another $15.18 to qualify for free shipping! Con…" at bounding box center [587, 384] width 939 height 1036
click at [838, 202] on icon at bounding box center [844, 204] width 12 height 12
click at [838, 202] on icon at bounding box center [843, 204] width 12 height 12
click at [838, 202] on icon at bounding box center [842, 204] width 12 height 12
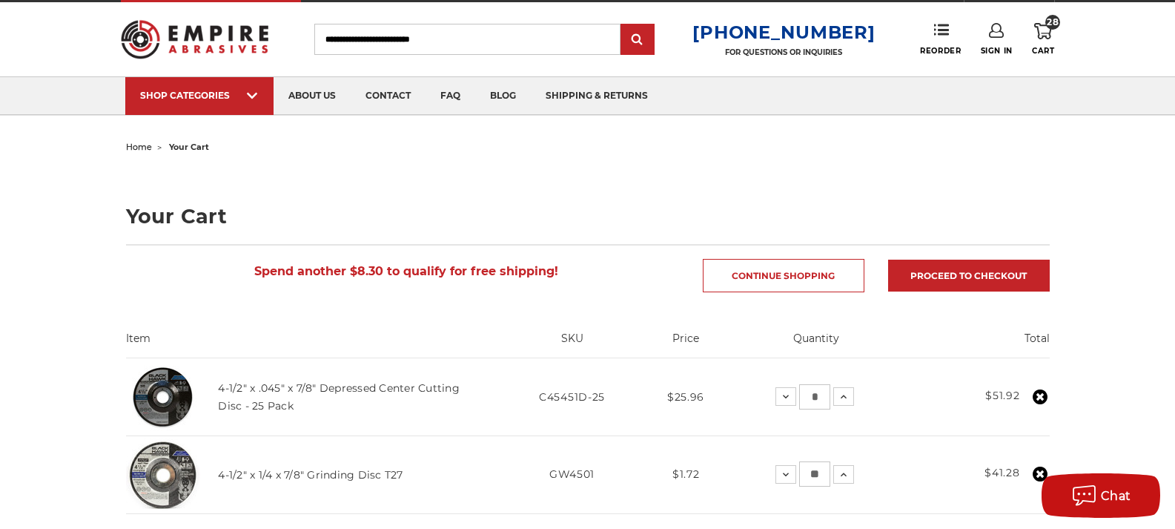
scroll to position [0, 0]
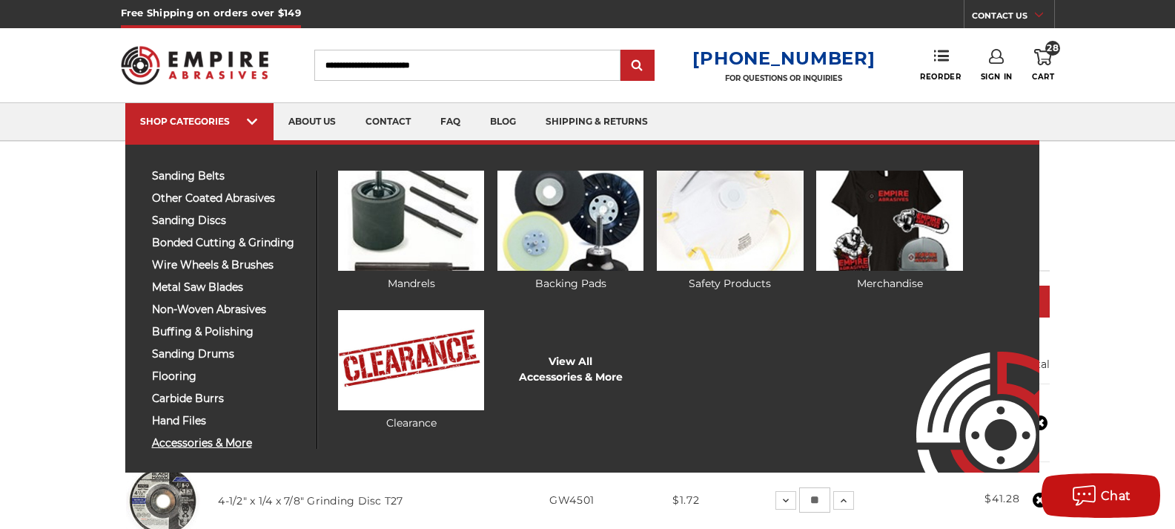
click at [194, 440] on span "accessories & more" at bounding box center [228, 442] width 153 height 11
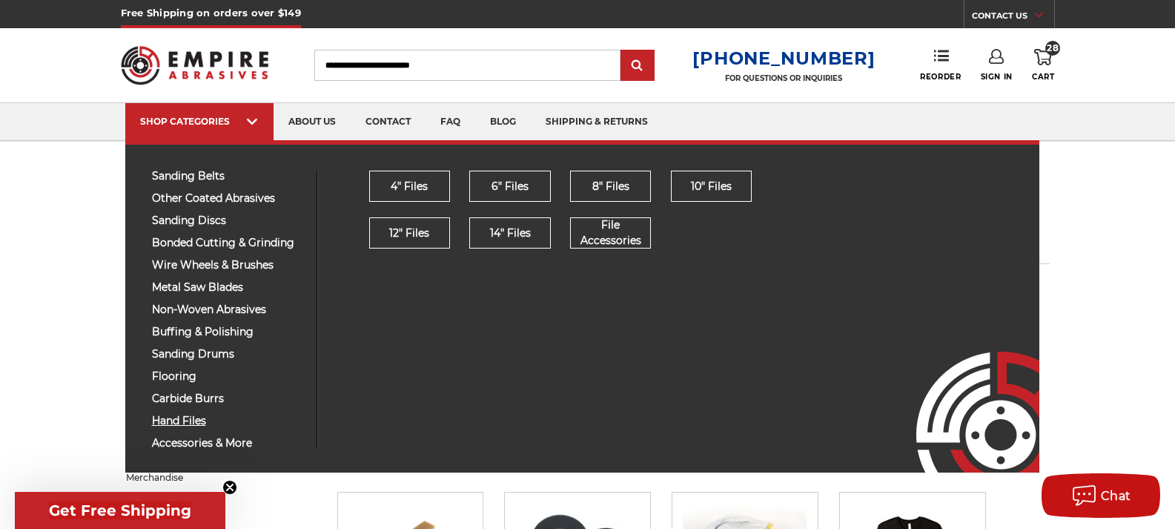
click at [195, 420] on span "hand files" at bounding box center [228, 420] width 153 height 11
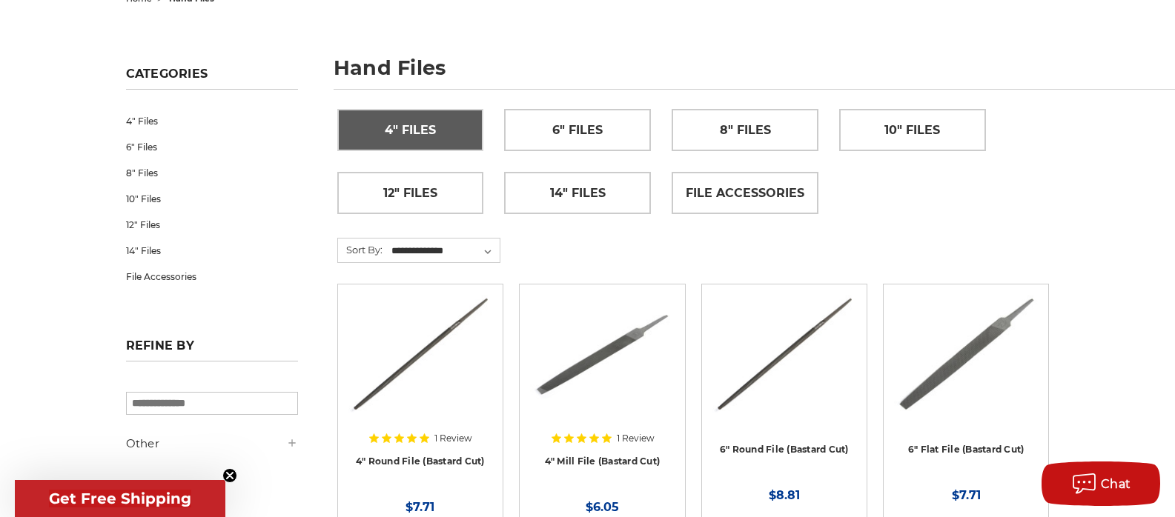
scroll to position [148, 0]
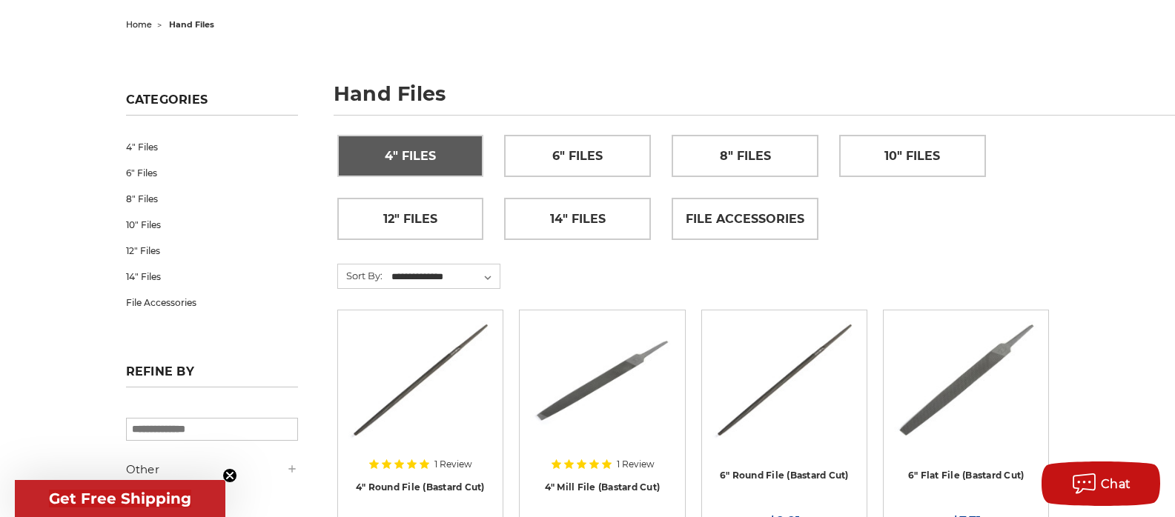
click at [420, 157] on span "4" Files" at bounding box center [410, 156] width 51 height 25
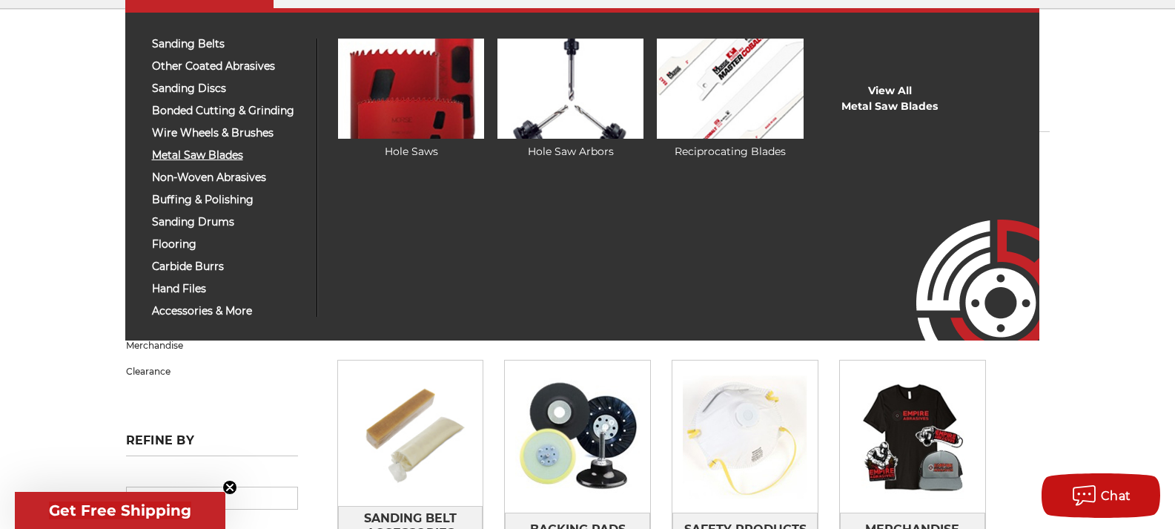
scroll to position [148, 0]
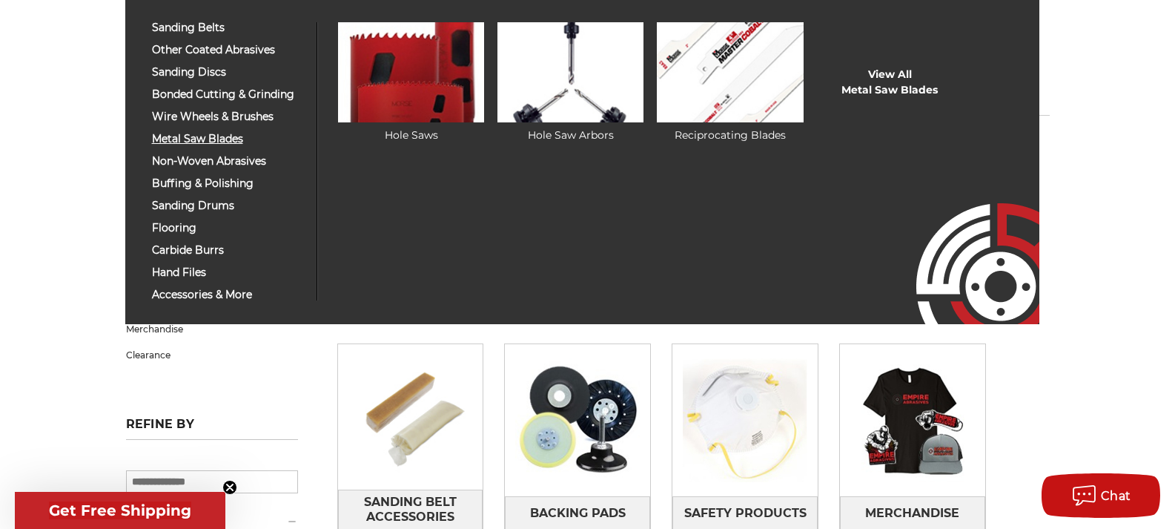
click at [197, 139] on span "metal saw blades" at bounding box center [228, 138] width 153 height 11
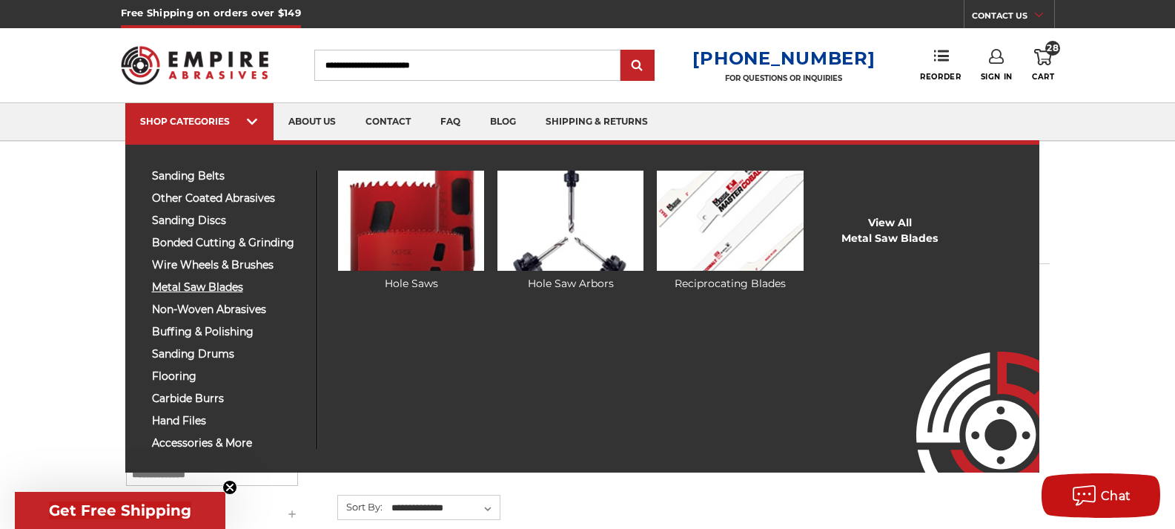
click at [210, 289] on span "metal saw blades" at bounding box center [228, 287] width 153 height 11
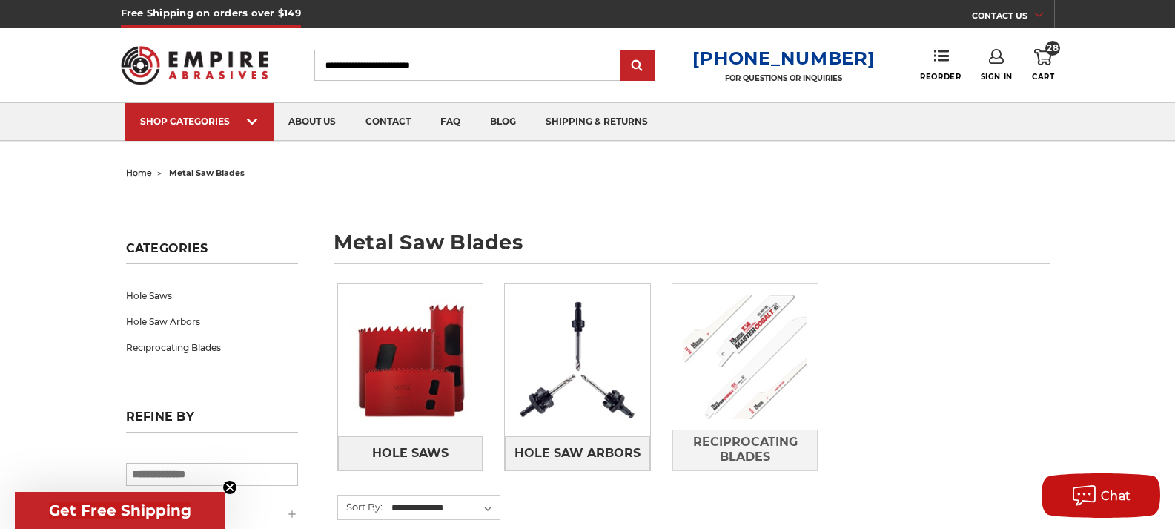
click at [724, 339] on img at bounding box center [744, 356] width 145 height 145
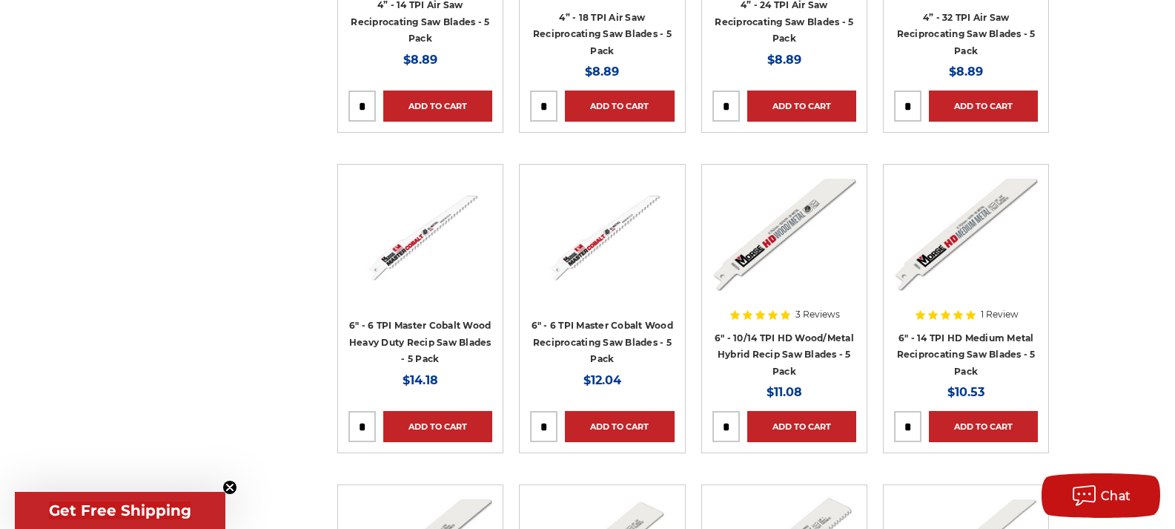
scroll to position [815, 0]
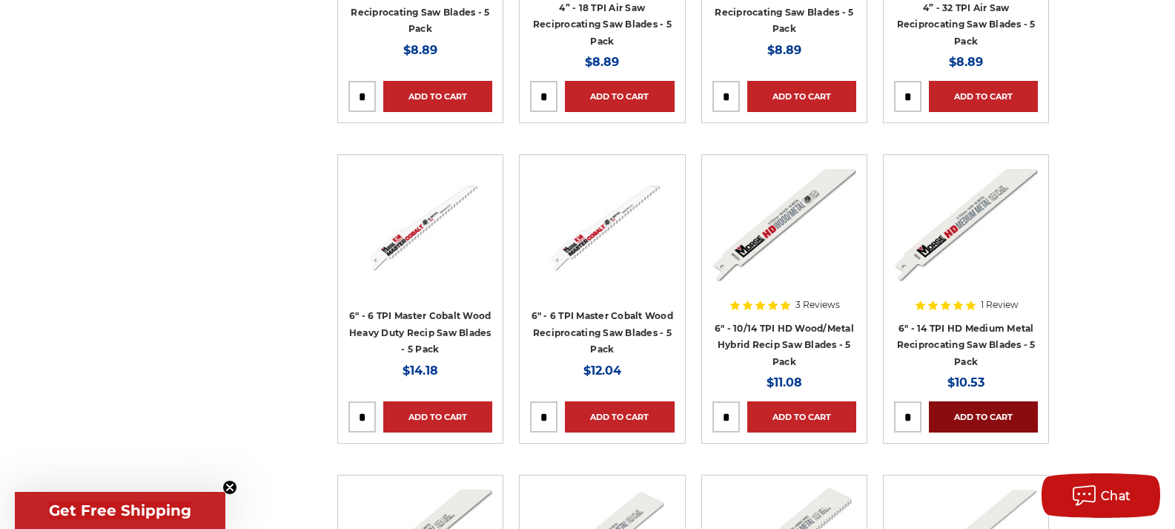
click at [975, 417] on link "Add to Cart" at bounding box center [983, 416] width 109 height 31
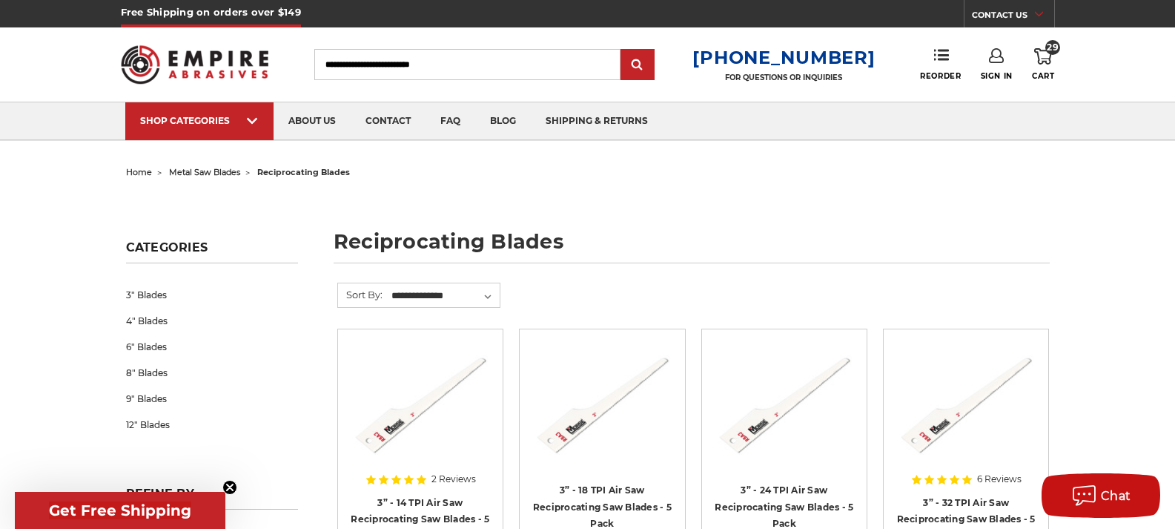
scroll to position [0, 0]
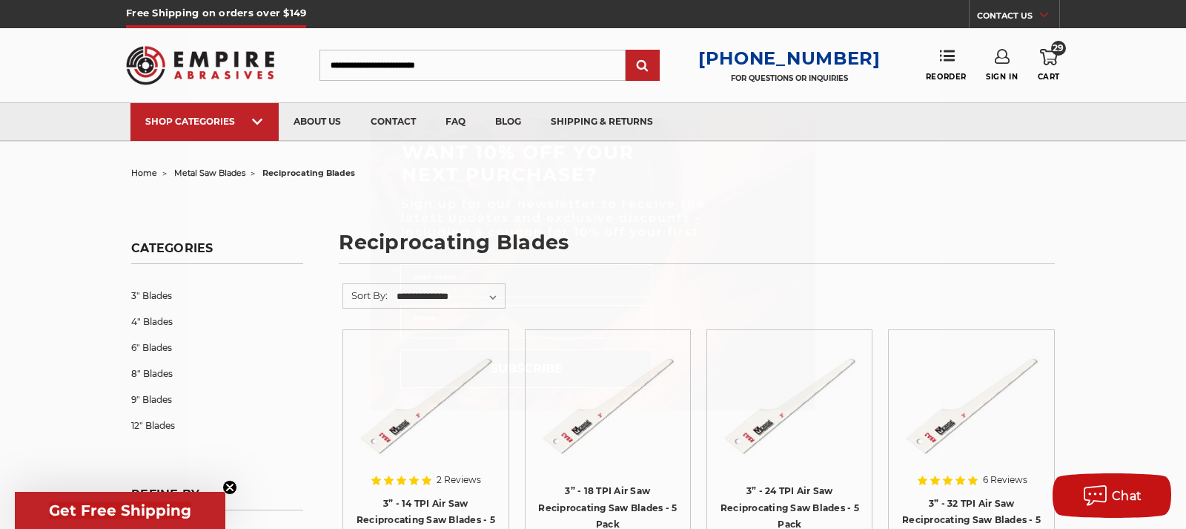
click at [801, 128] on circle "Close dialog" at bounding box center [805, 130] width 14 height 14
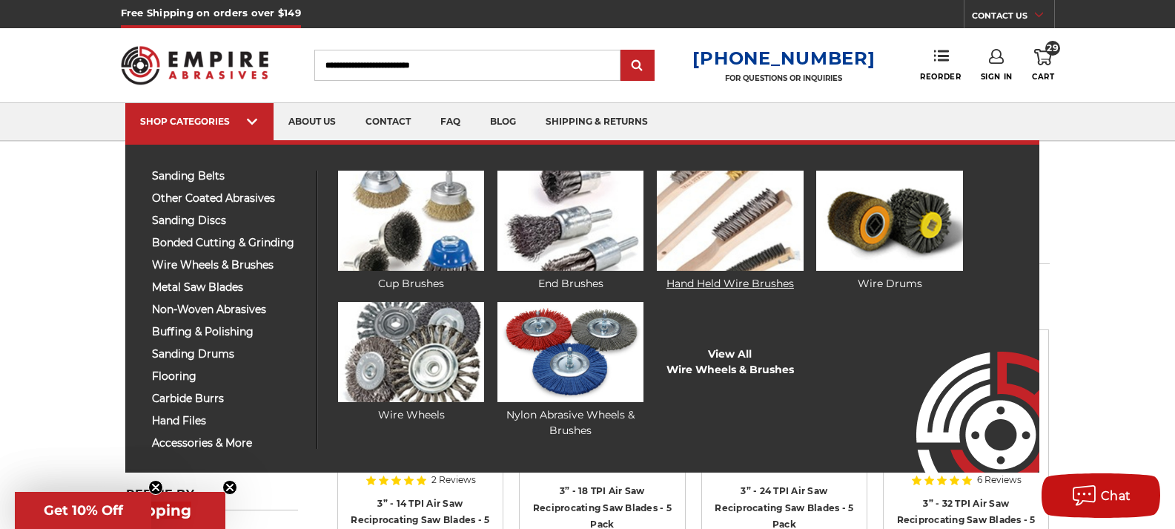
click at [722, 247] on img at bounding box center [730, 220] width 146 height 100
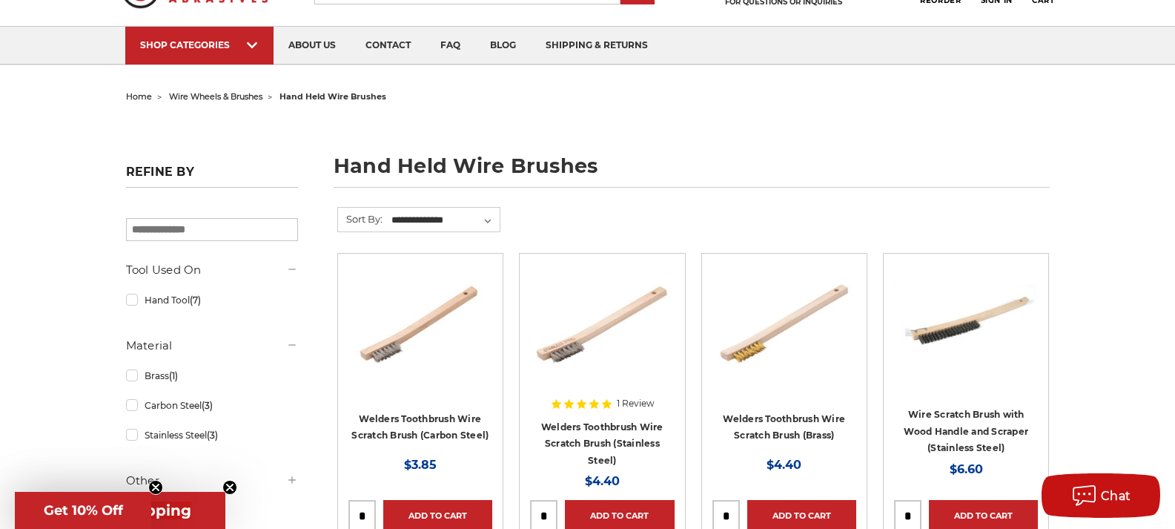
scroll to position [74, 0]
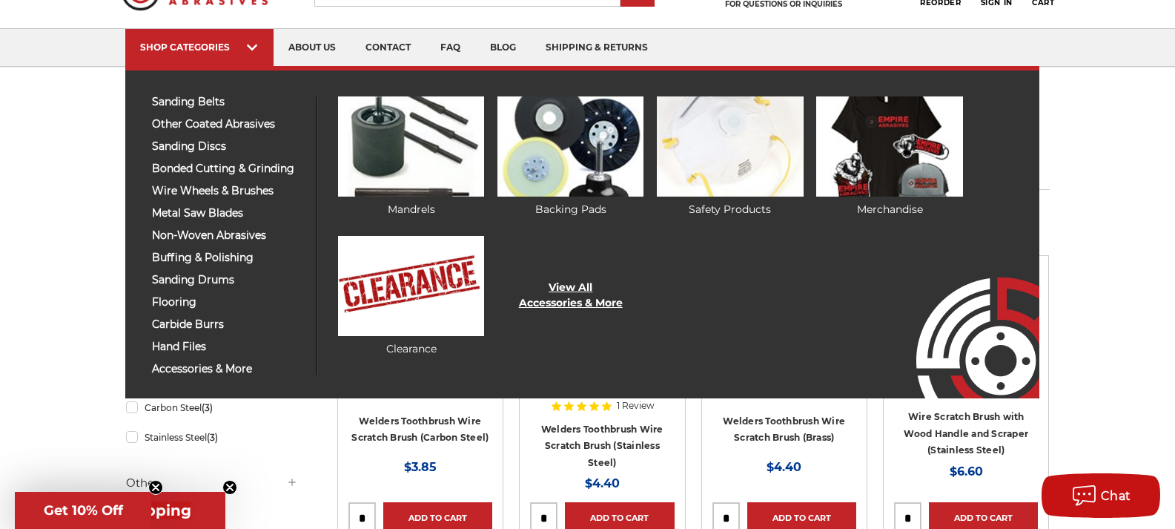
click at [543, 293] on link "View All Accessories & More" at bounding box center [571, 294] width 104 height 31
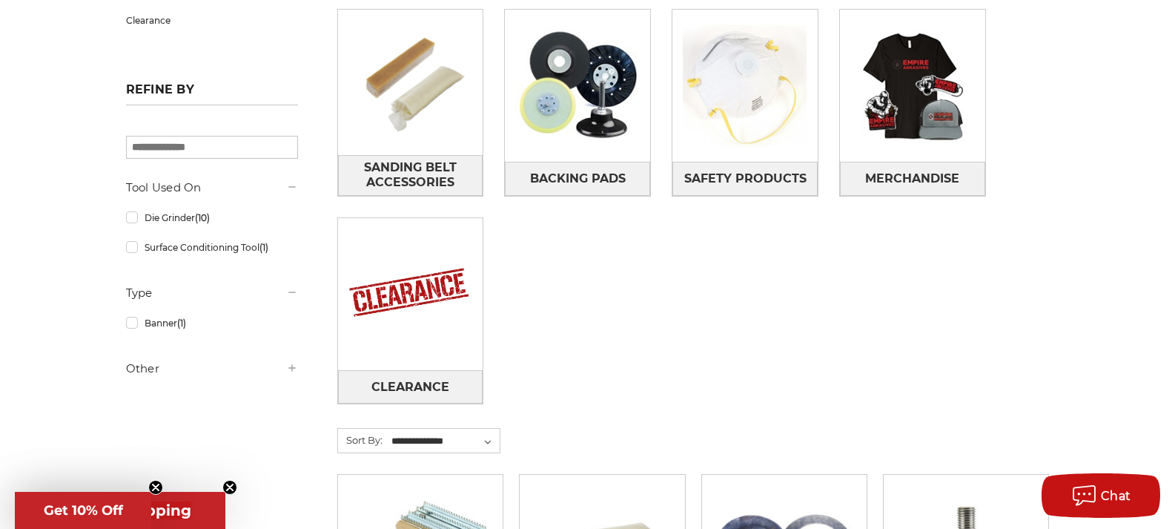
scroll to position [519, 0]
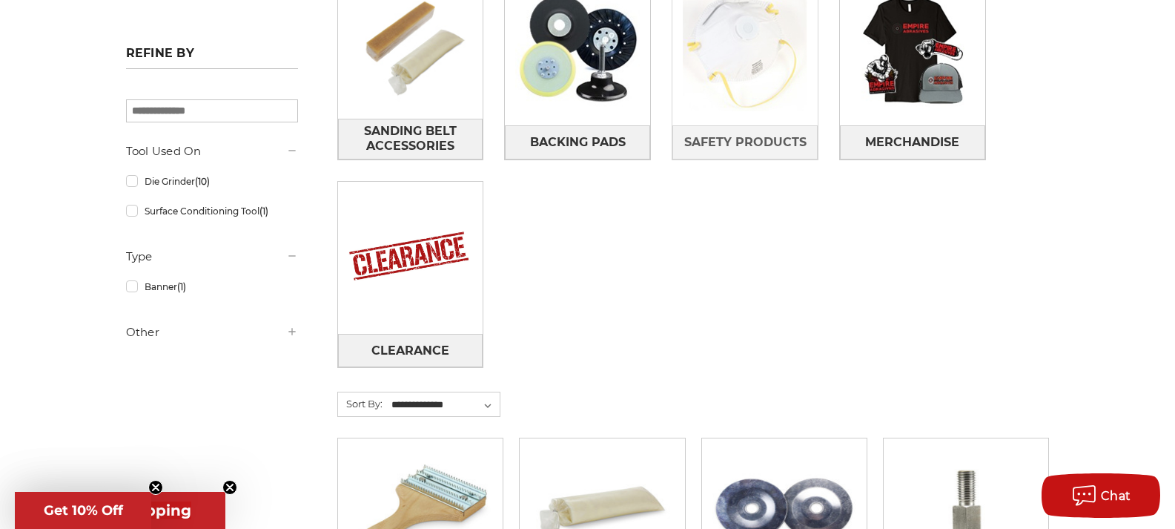
click at [758, 82] on img at bounding box center [744, 49] width 145 height 145
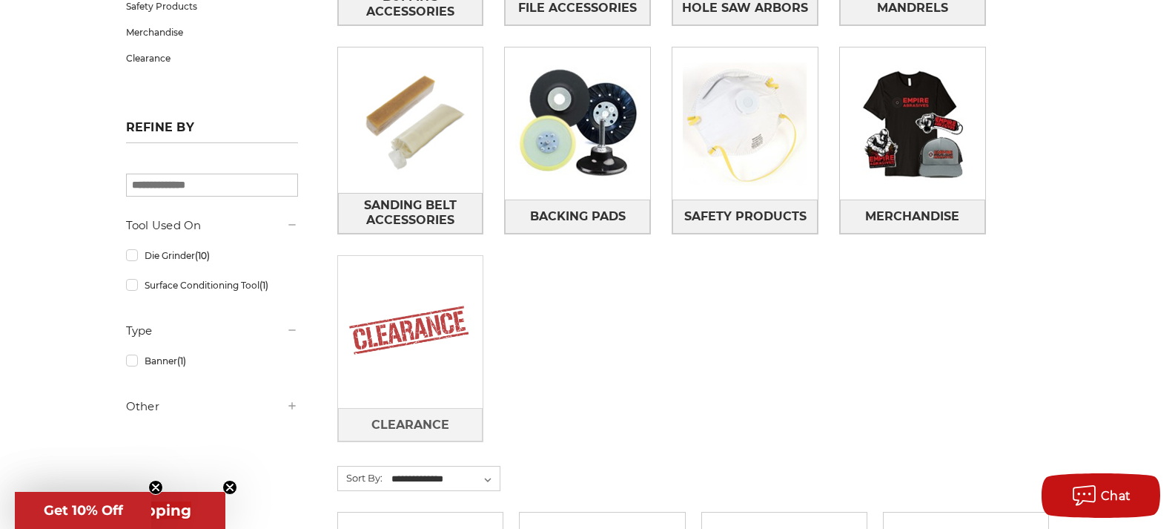
click at [430, 347] on img at bounding box center [410, 331] width 145 height 145
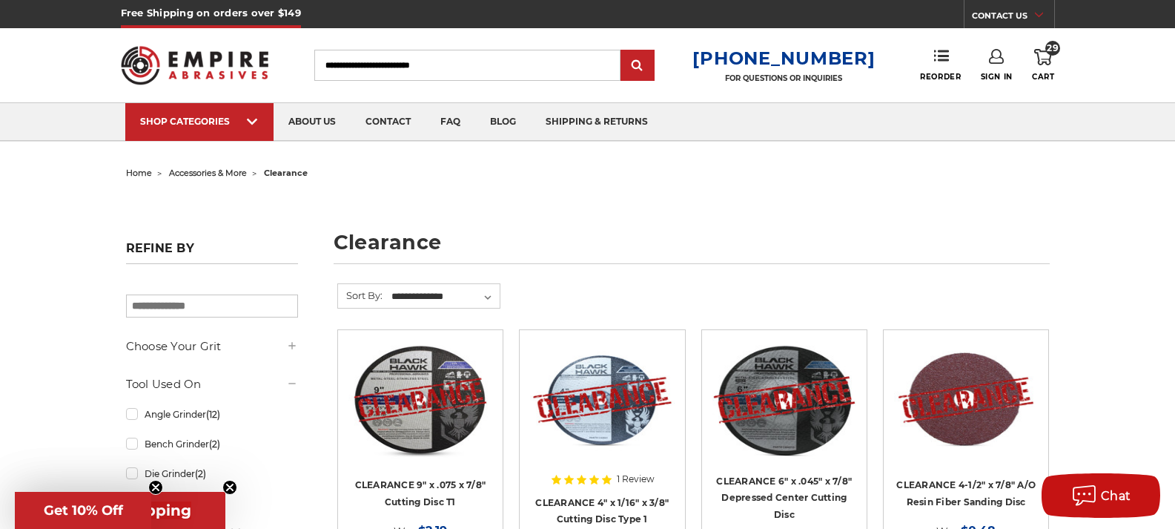
click at [1048, 52] on span "29" at bounding box center [1052, 48] width 15 height 15
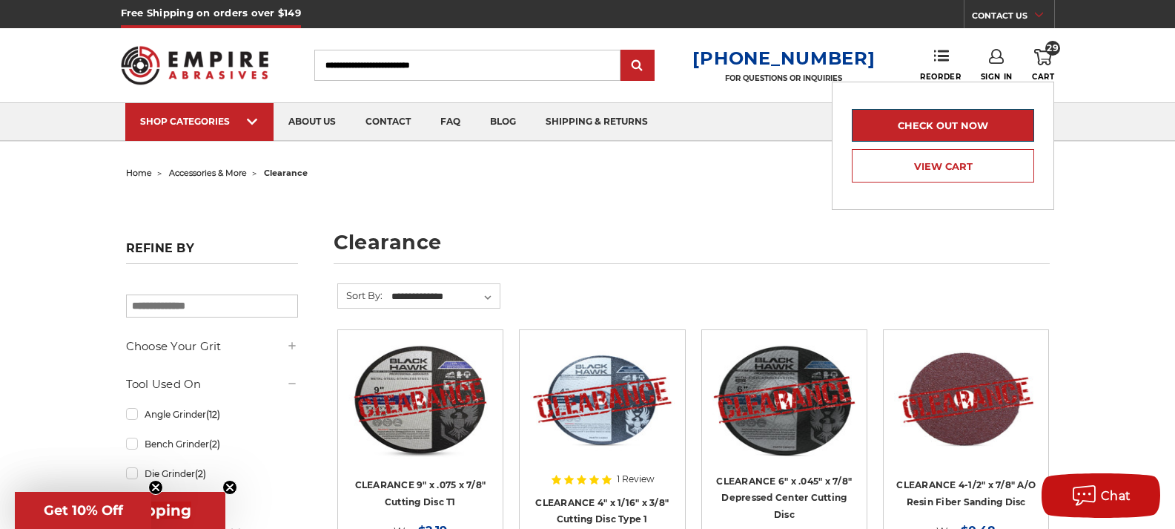
click at [957, 125] on link "Check out now" at bounding box center [943, 125] width 182 height 33
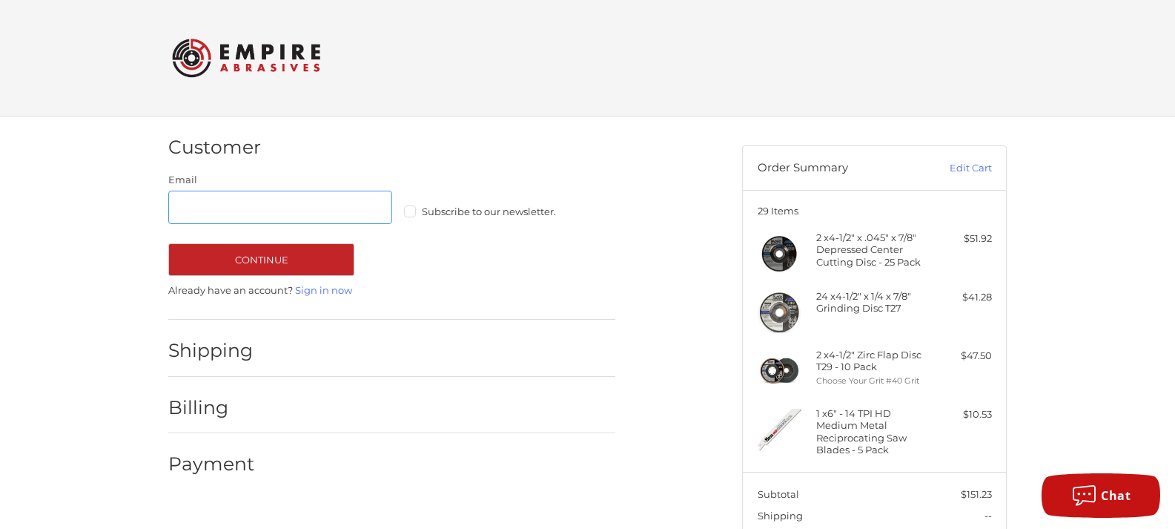
scroll to position [11, 0]
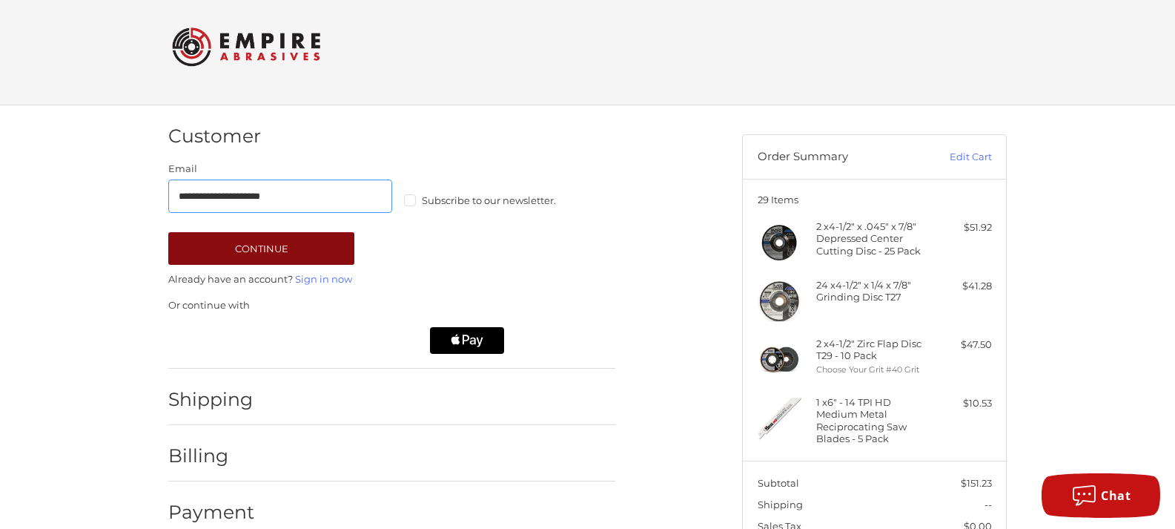
type input "**********"
click at [253, 251] on button "Continue" at bounding box center [261, 248] width 186 height 33
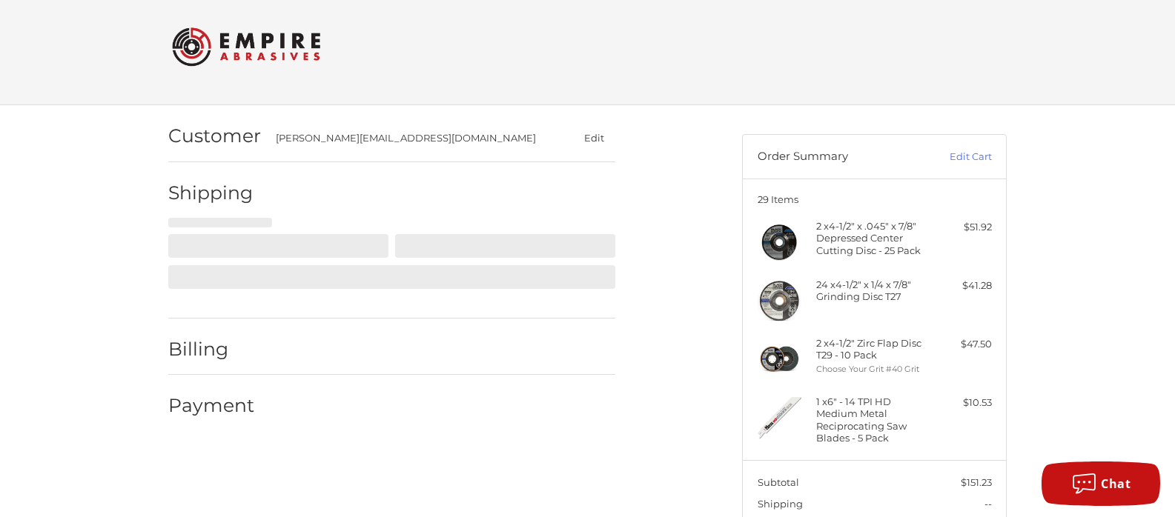
select select "**"
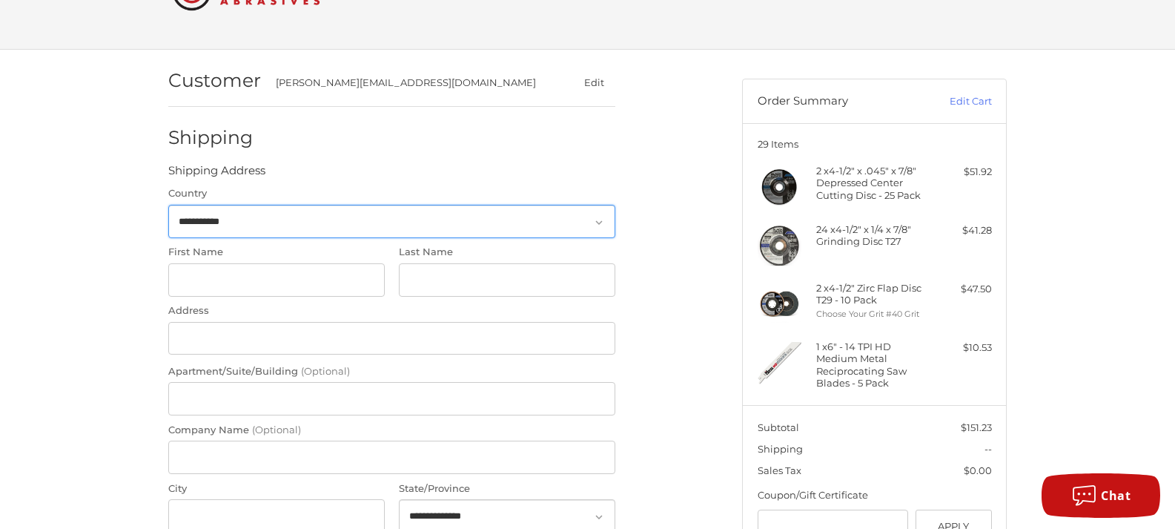
scroll to position [67, 0]
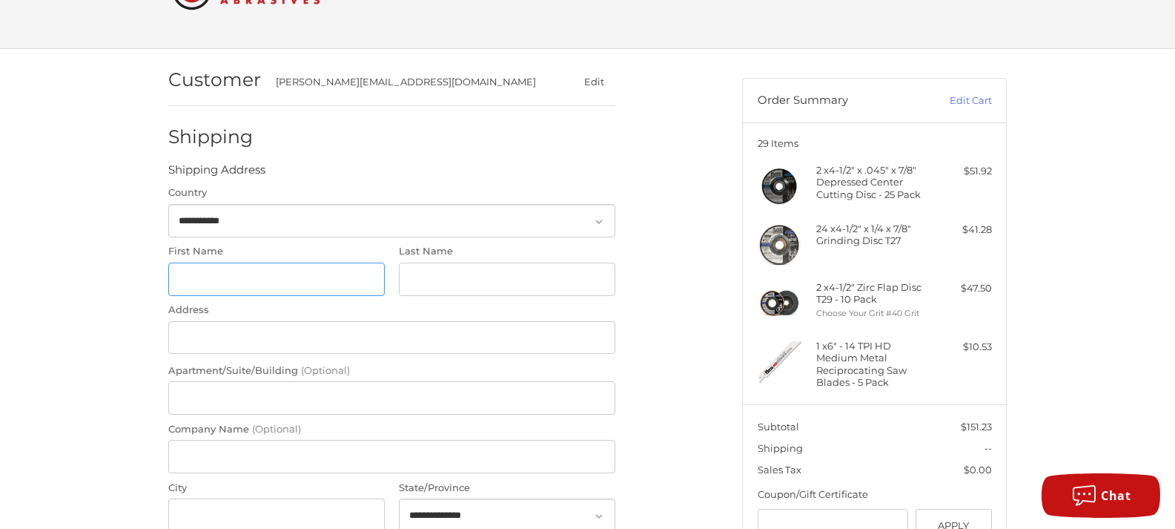
click at [213, 278] on input "First Name" at bounding box center [276, 278] width 216 height 33
type input "****"
click at [468, 279] on input "Last Name" at bounding box center [507, 278] width 216 height 33
type input "*****"
click at [194, 343] on input "Address" at bounding box center [391, 337] width 447 height 33
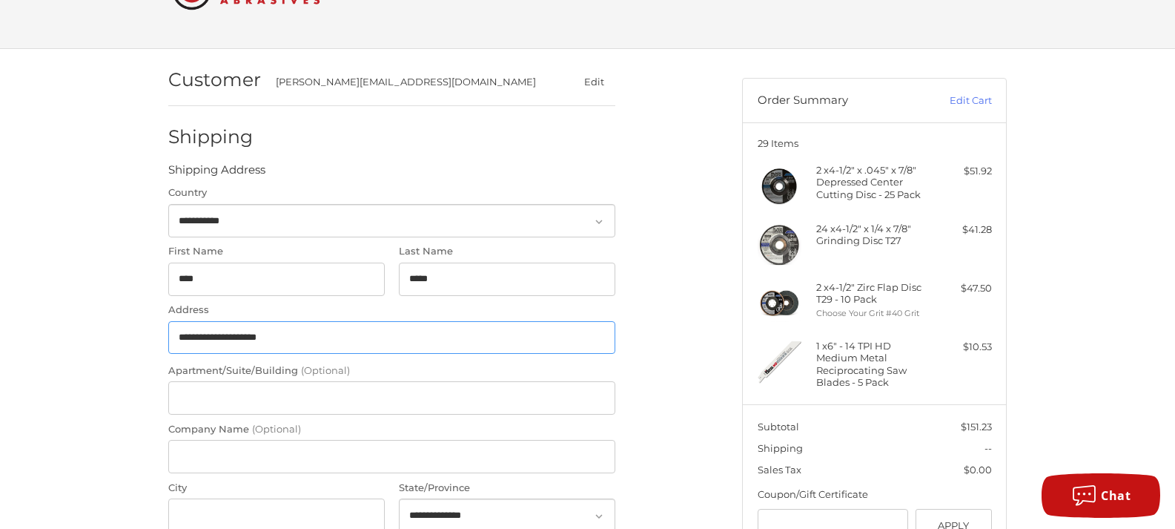
type input "**********"
click at [251, 465] on input "Company Name (Optional)" at bounding box center [391, 456] width 447 height 33
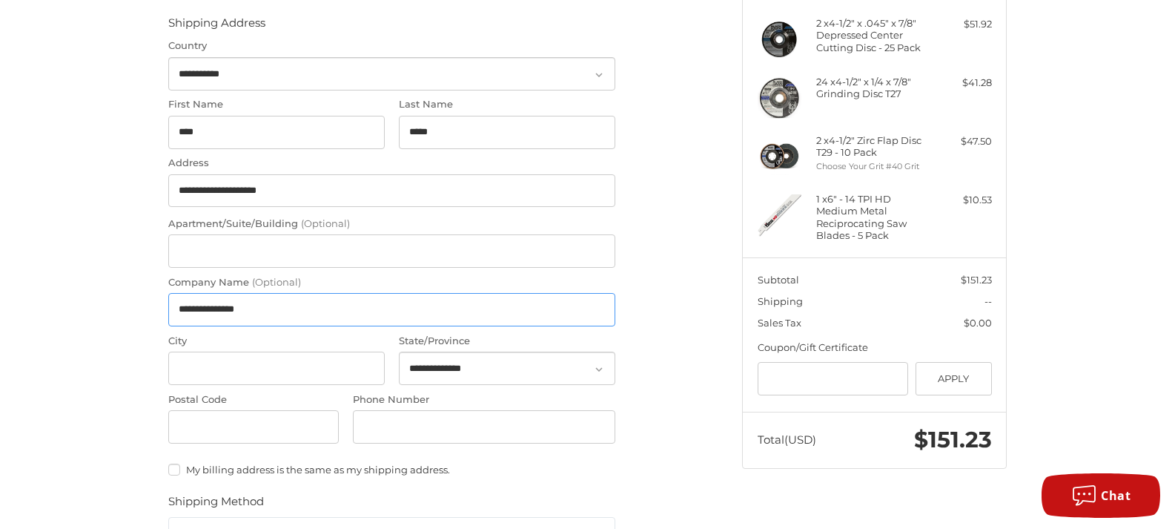
scroll to position [216, 0]
type input "**********"
click at [228, 383] on div "**********" at bounding box center [392, 242] width 462 height 411
click at [231, 374] on input "City" at bounding box center [276, 366] width 216 height 33
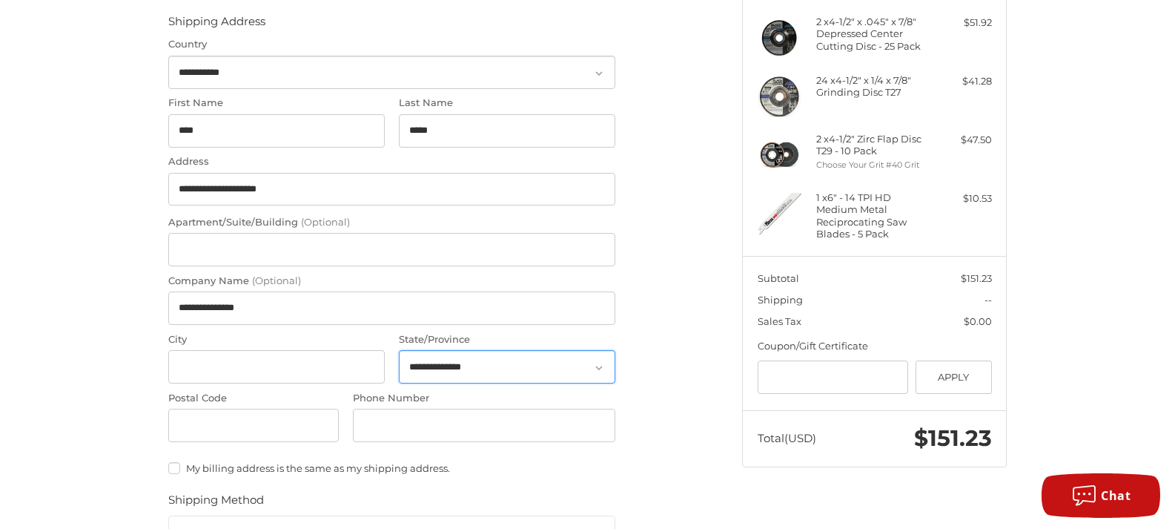
click at [503, 372] on select "**********" at bounding box center [507, 366] width 216 height 33
select select "**"
click at [399, 350] on select "**********" at bounding box center [507, 366] width 216 height 33
click at [231, 431] on input "Postal Code" at bounding box center [253, 424] width 170 height 33
type input "*****"
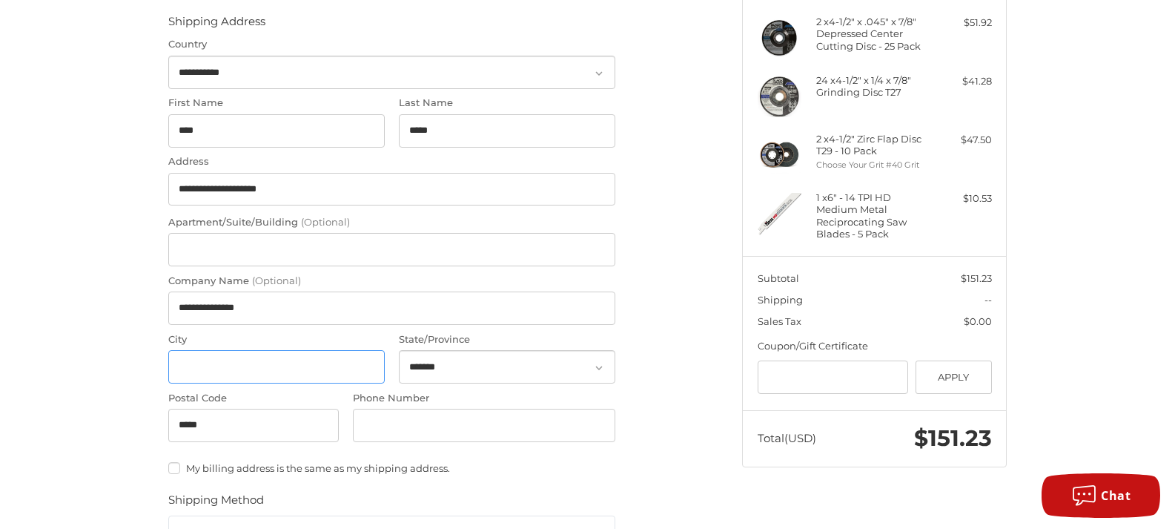
click at [250, 368] on input "City" at bounding box center [276, 366] width 216 height 33
type input "**********"
click at [418, 428] on input "Phone Number" at bounding box center [484, 424] width 262 height 33
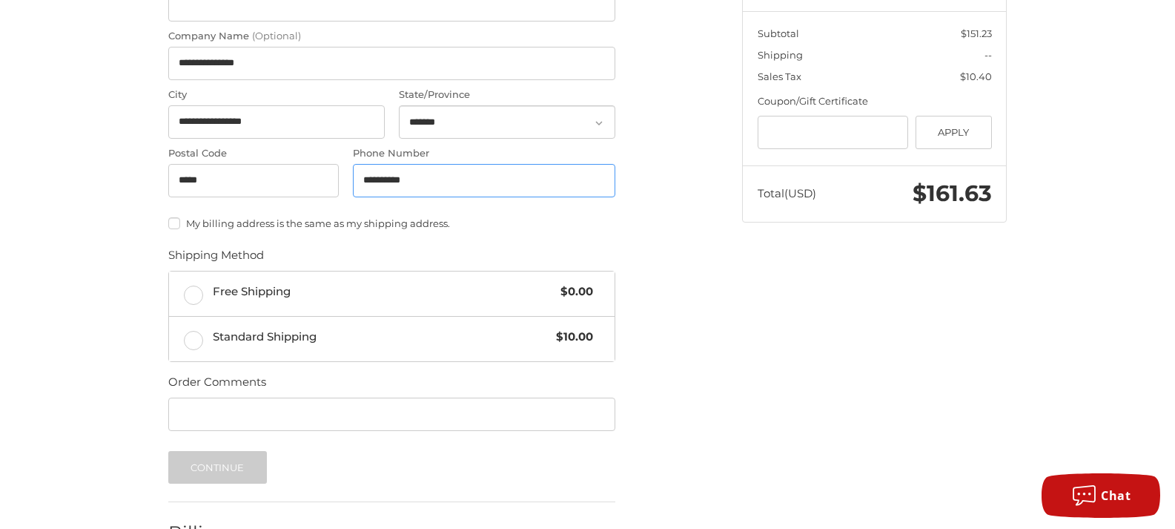
scroll to position [512, 0]
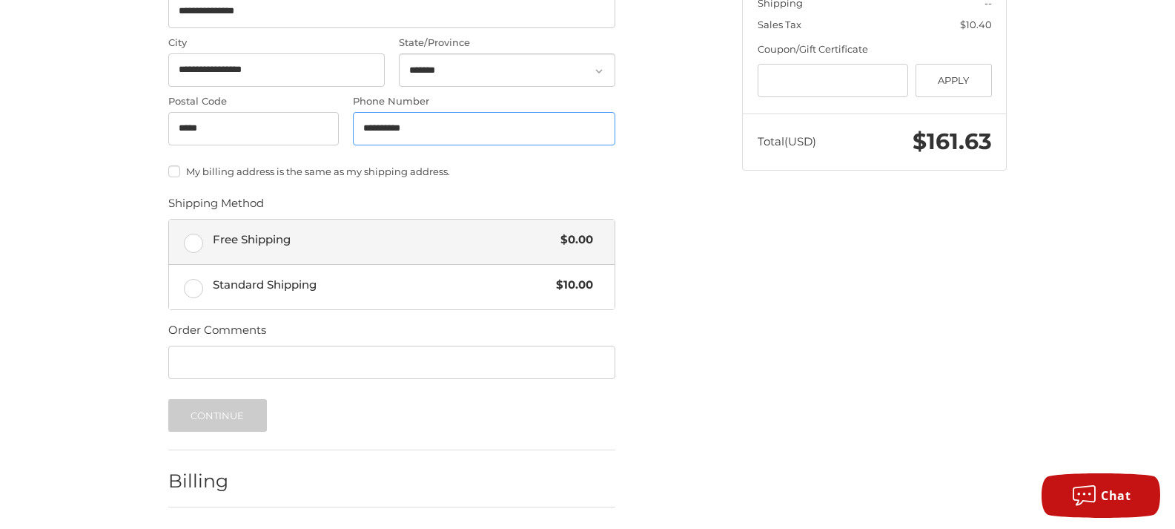
type input "**********"
click at [197, 239] on label "Free Shipping $0.00" at bounding box center [392, 241] width 446 height 44
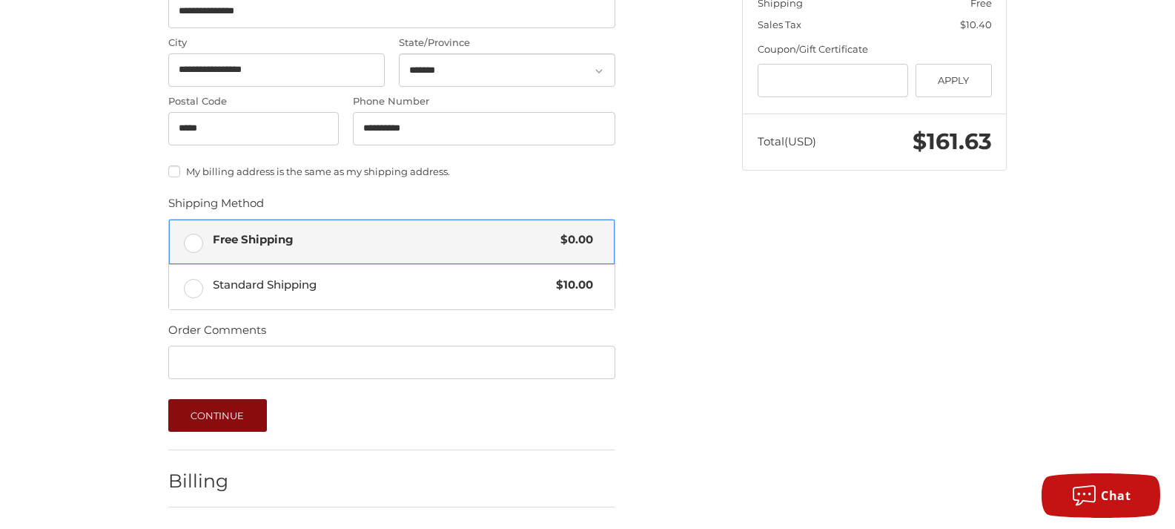
scroll to position [560, 0]
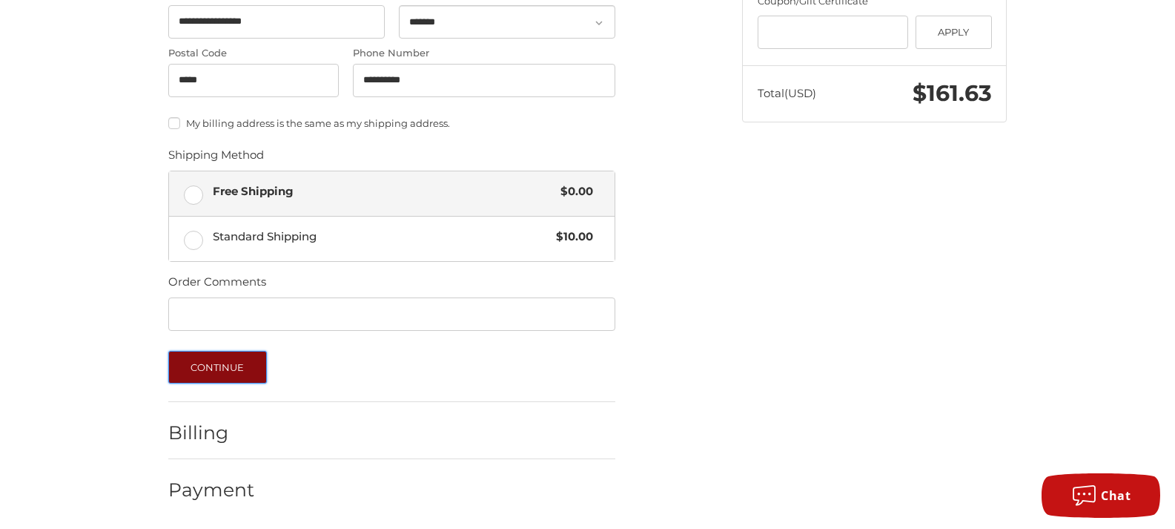
click at [222, 375] on button "Continue" at bounding box center [217, 367] width 99 height 33
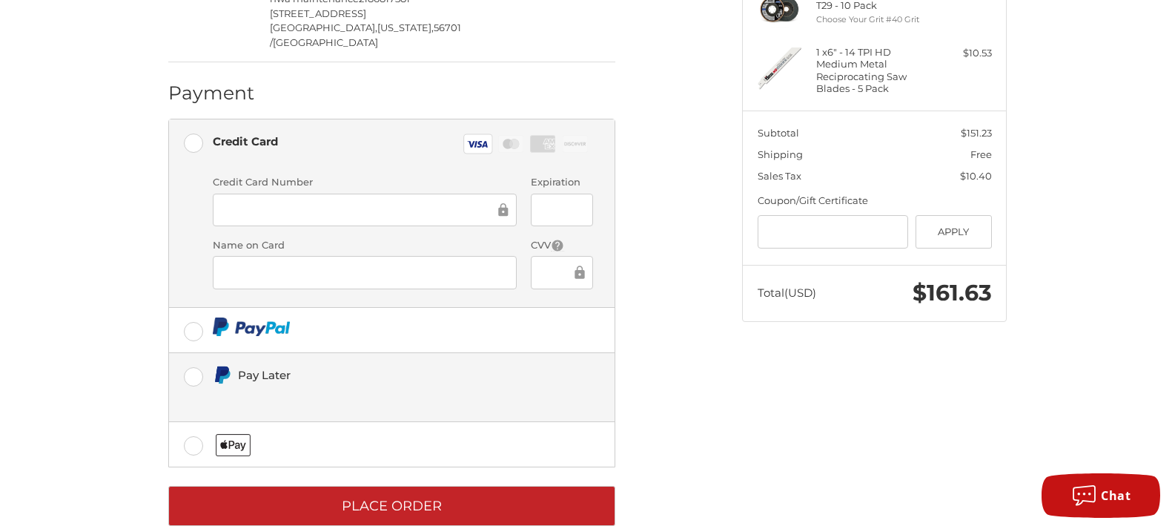
scroll to position [362, 0]
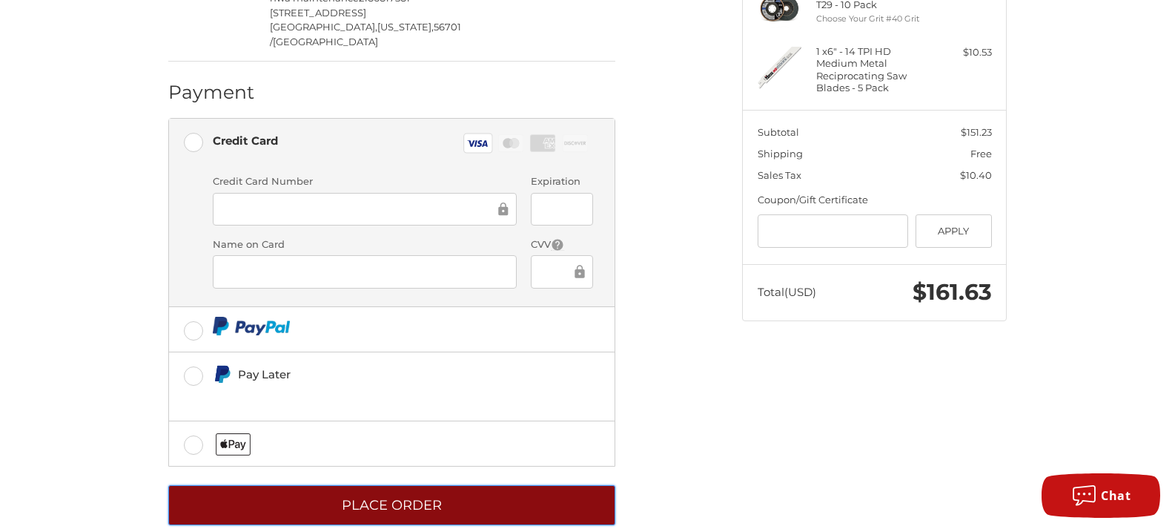
click at [394, 485] on button "Place Order" at bounding box center [391, 505] width 447 height 41
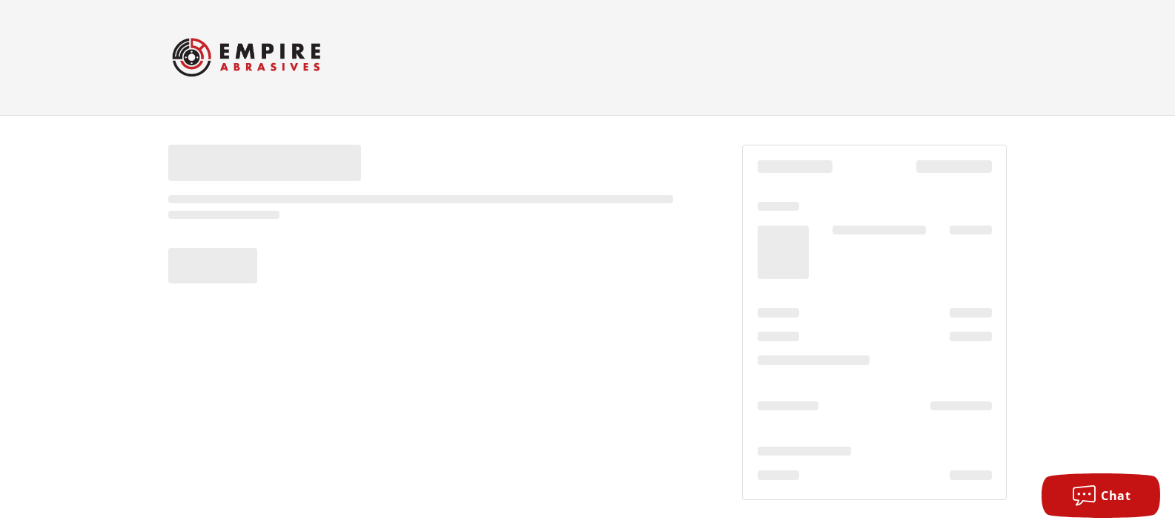
scroll to position [1, 0]
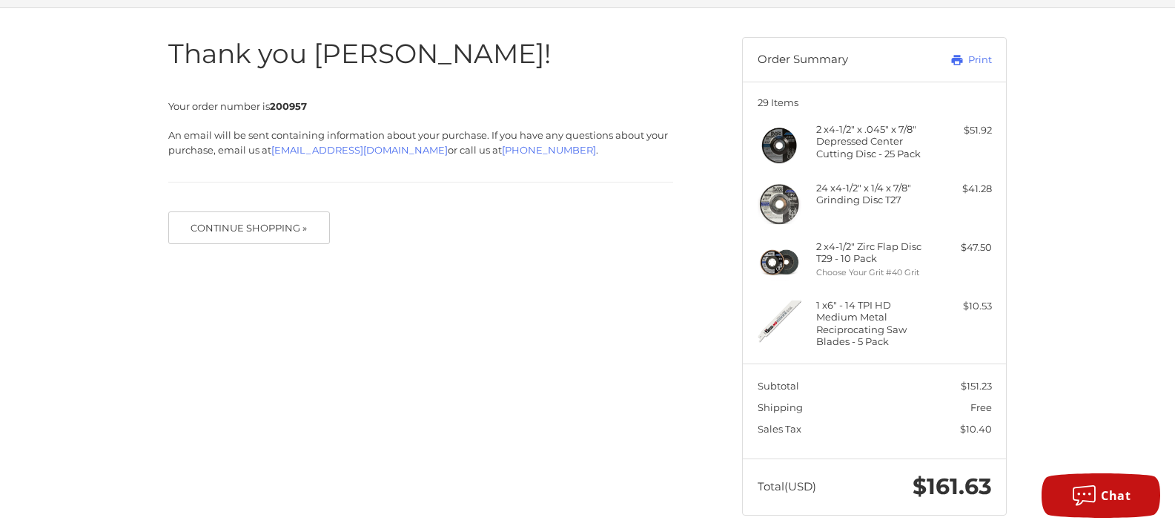
scroll to position [124, 0]
